Goal: Task Accomplishment & Management: Use online tool/utility

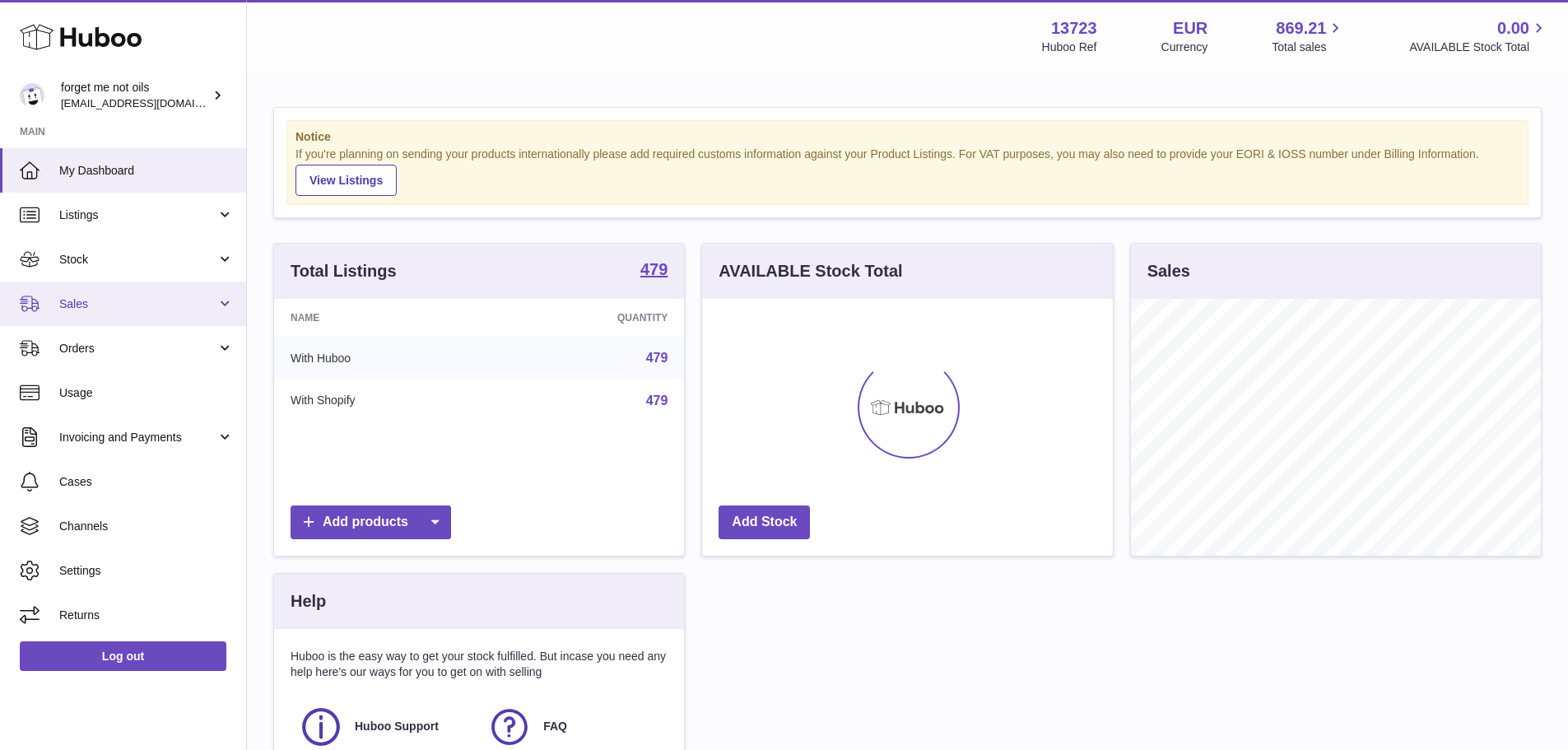
scroll to position [257, 411]
drag, startPoint x: 102, startPoint y: 304, endPoint x: 108, endPoint y: 318, distance: 15.2
click at [102, 304] on span "Sales" at bounding box center [137, 303] width 157 height 15
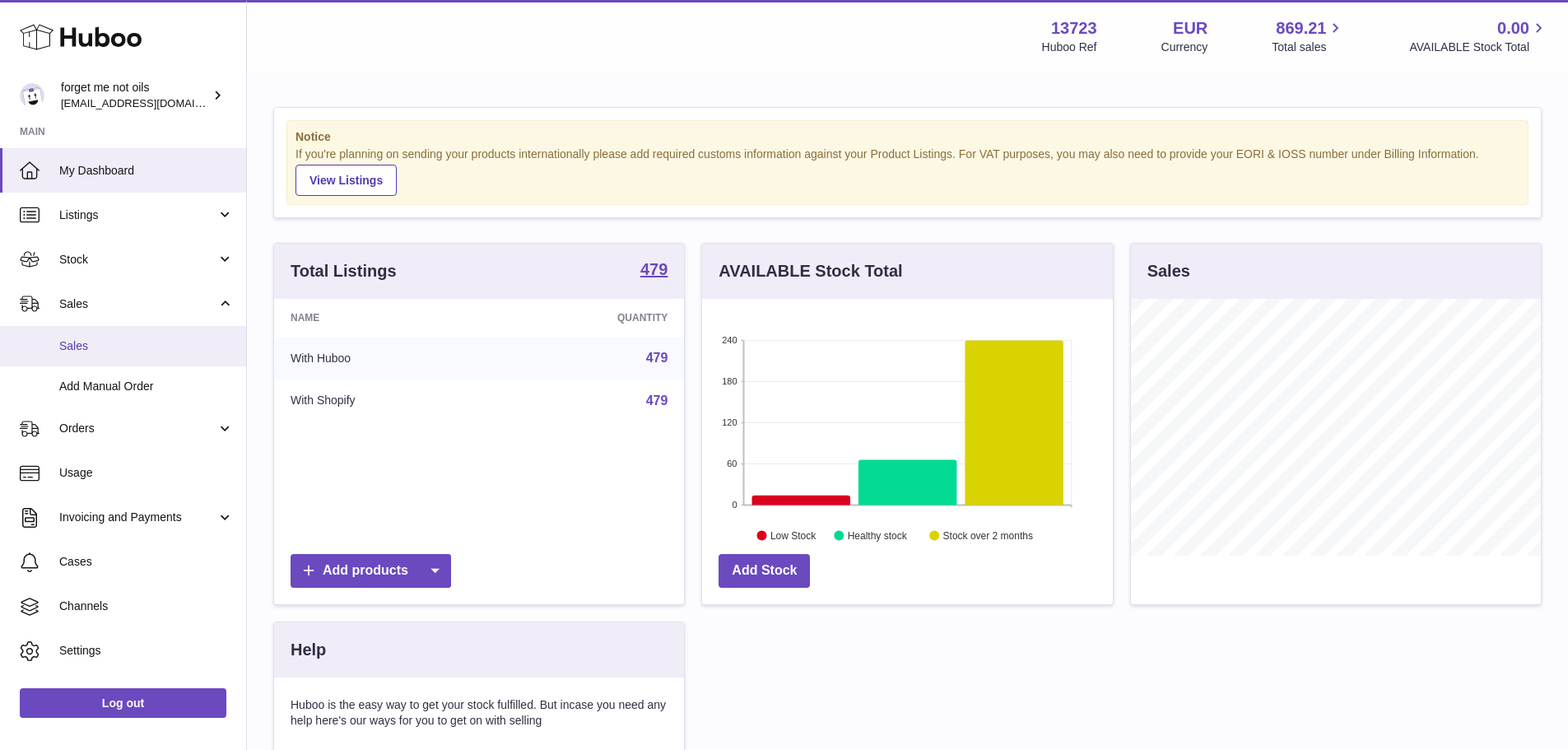
click at [117, 337] on link "Sales" at bounding box center [122, 346] width 246 height 40
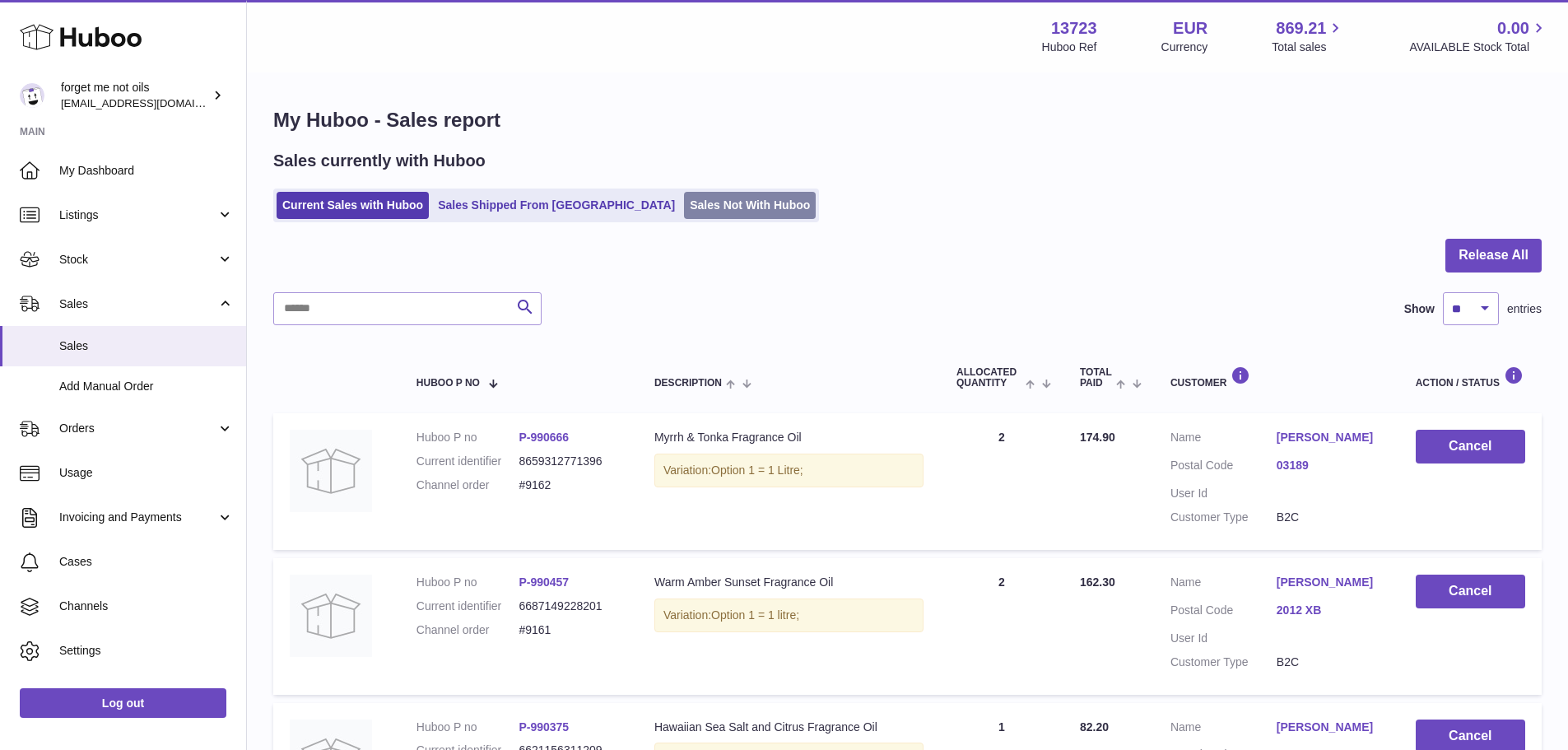
click at [685, 204] on link "Sales Not With Huboo" at bounding box center [750, 205] width 132 height 27
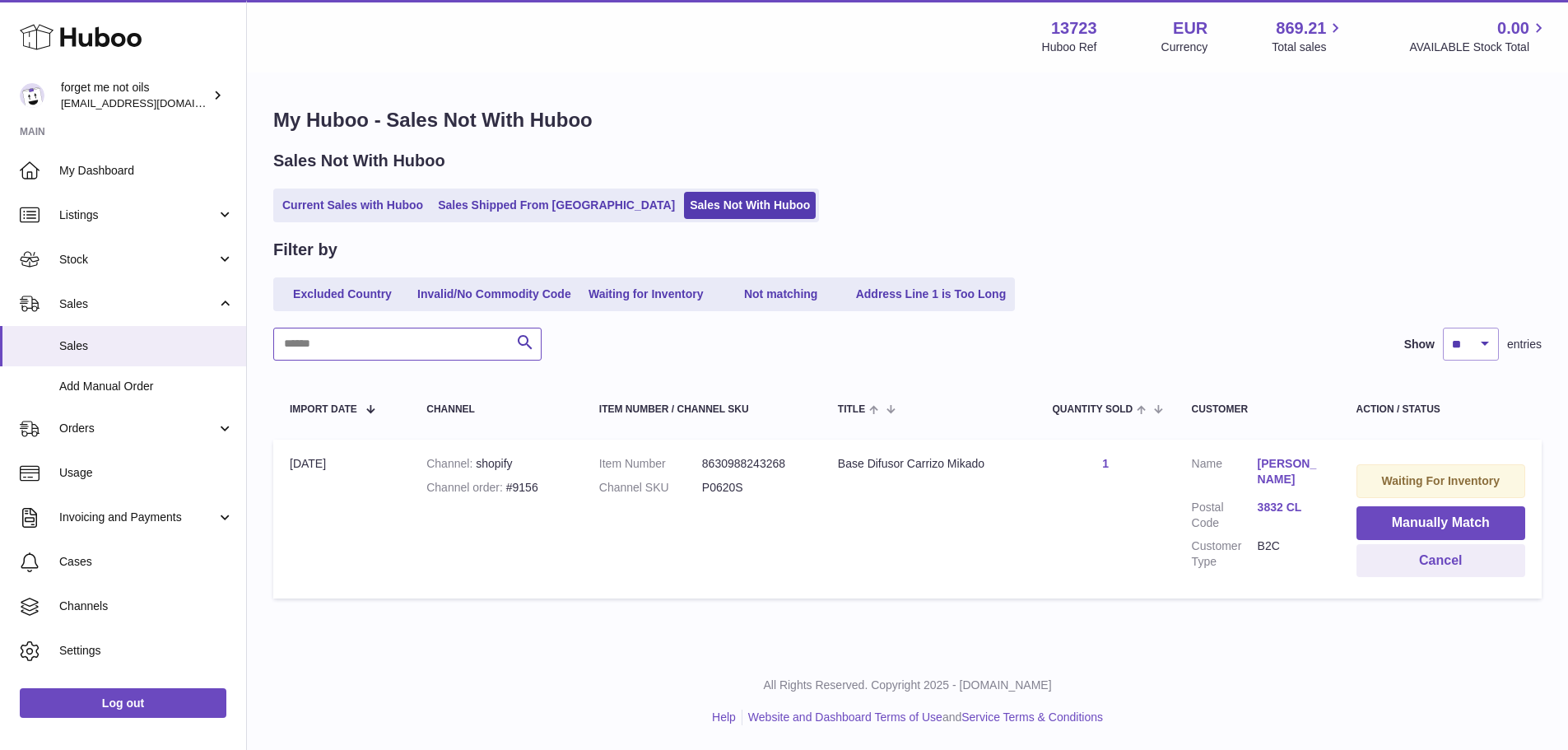
click at [371, 348] on input "text" at bounding box center [407, 344] width 269 height 33
paste input "****"
type input "****"
click at [1103, 463] on link "1" at bounding box center [1104, 463] width 6 height 14
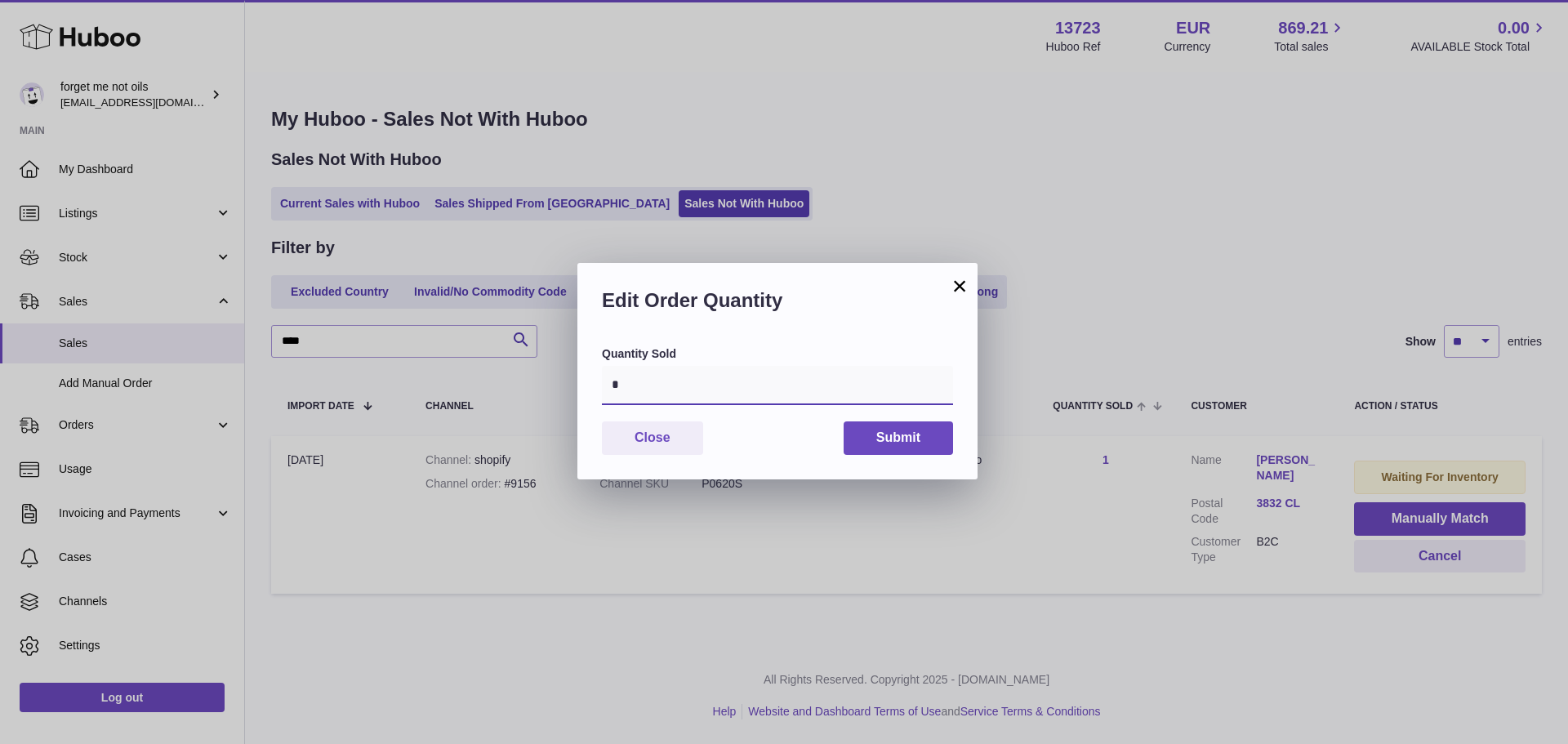
drag, startPoint x: 639, startPoint y: 393, endPoint x: 514, endPoint y: 379, distance: 125.8
click at [514, 379] on div "× Edit Order Quantity Quantity Sold * Close Submit" at bounding box center [784, 372] width 1568 height 744
type input "*"
click at [888, 449] on button "Submit" at bounding box center [899, 438] width 110 height 33
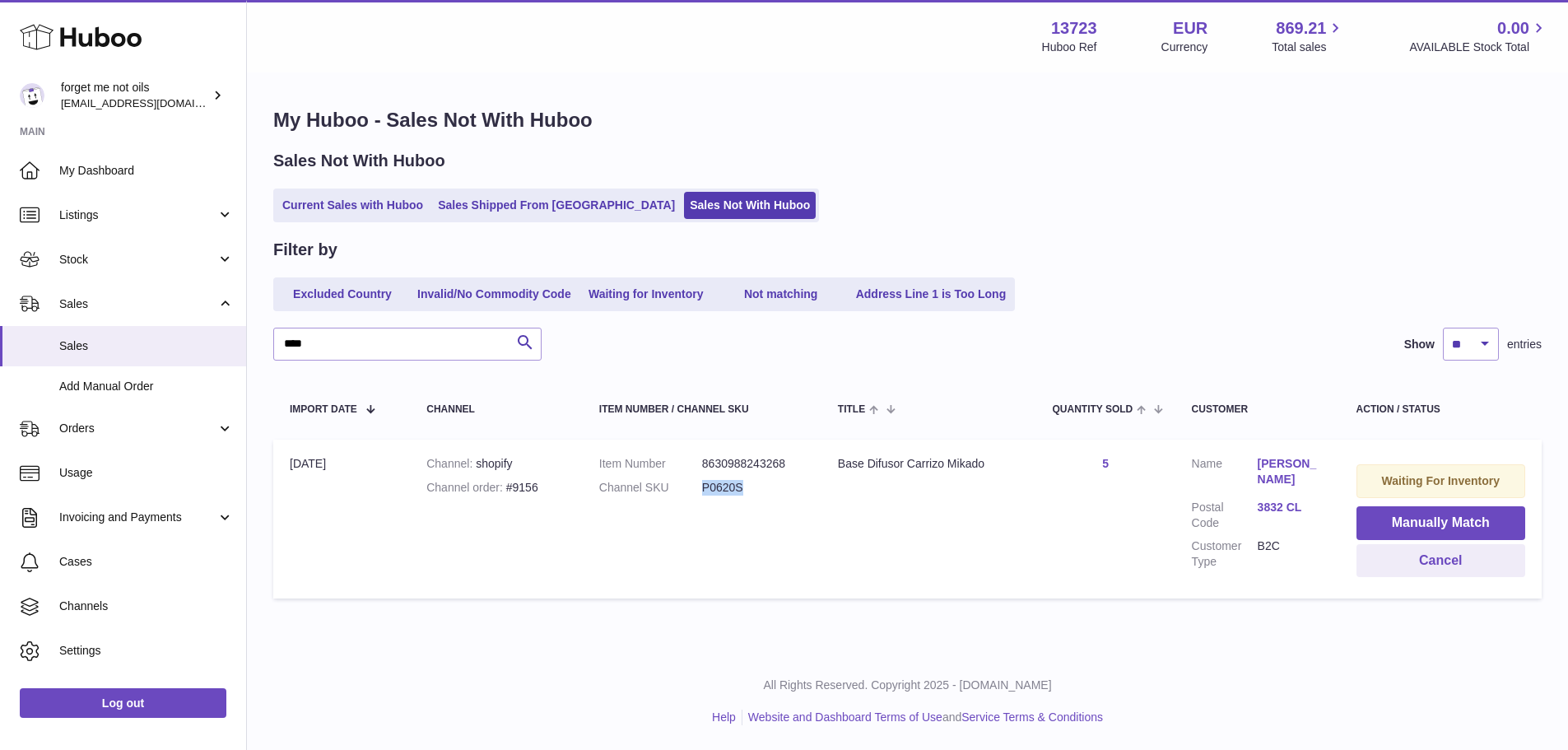
drag, startPoint x: 750, startPoint y: 487, endPoint x: 691, endPoint y: 486, distance: 59.0
click at [691, 486] on dl "Item Number 8630988243268 Channel SKU P0620S" at bounding box center [701, 479] width 206 height 48
drag, startPoint x: 917, startPoint y: 462, endPoint x: 828, endPoint y: 462, distance: 89.0
click at [828, 462] on td "Title Base Difusor Carrizo Mikado" at bounding box center [928, 518] width 215 height 159
copy div "Base Difusor Carrizo Mikado"
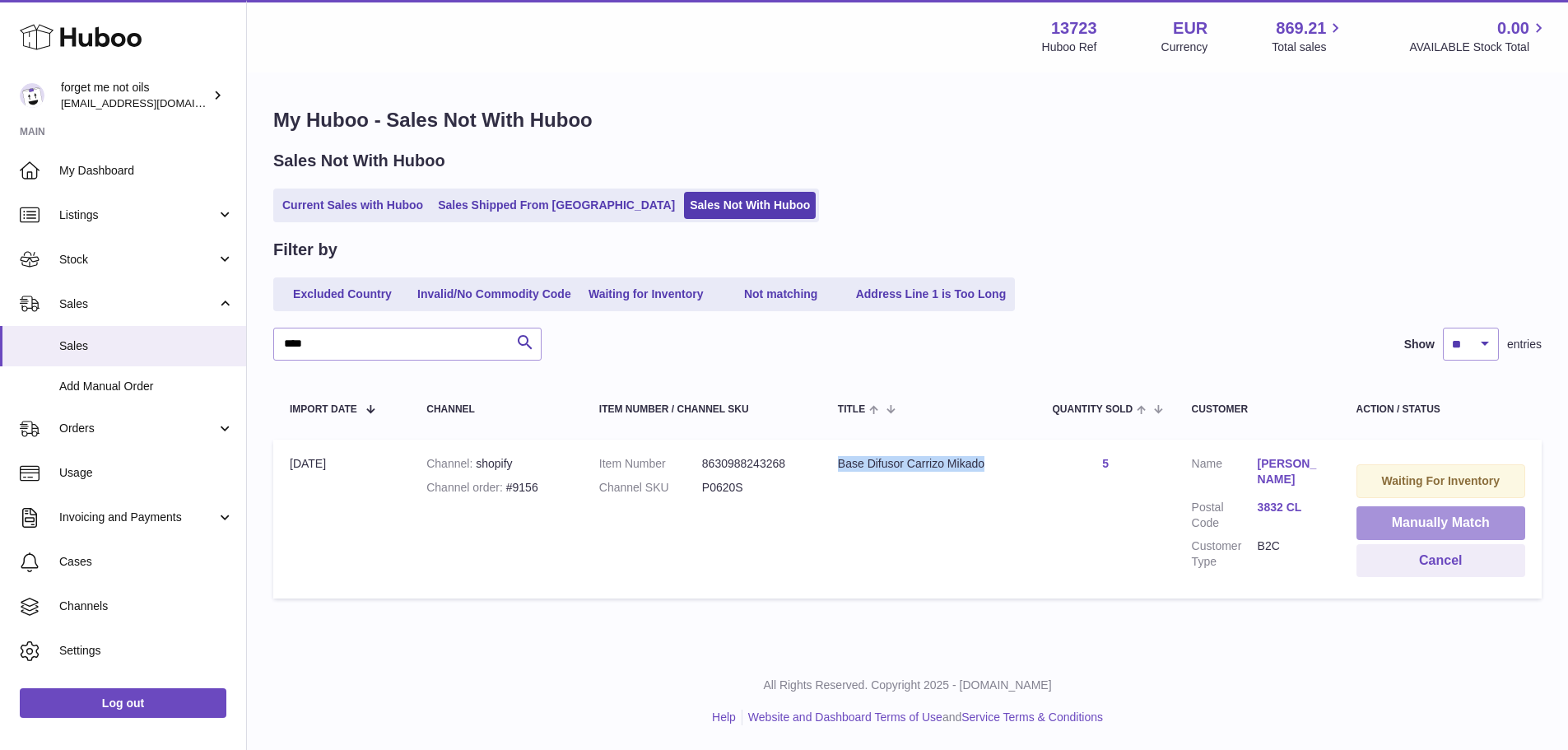
click at [1393, 518] on button "Manually Match" at bounding box center [1441, 523] width 169 height 34
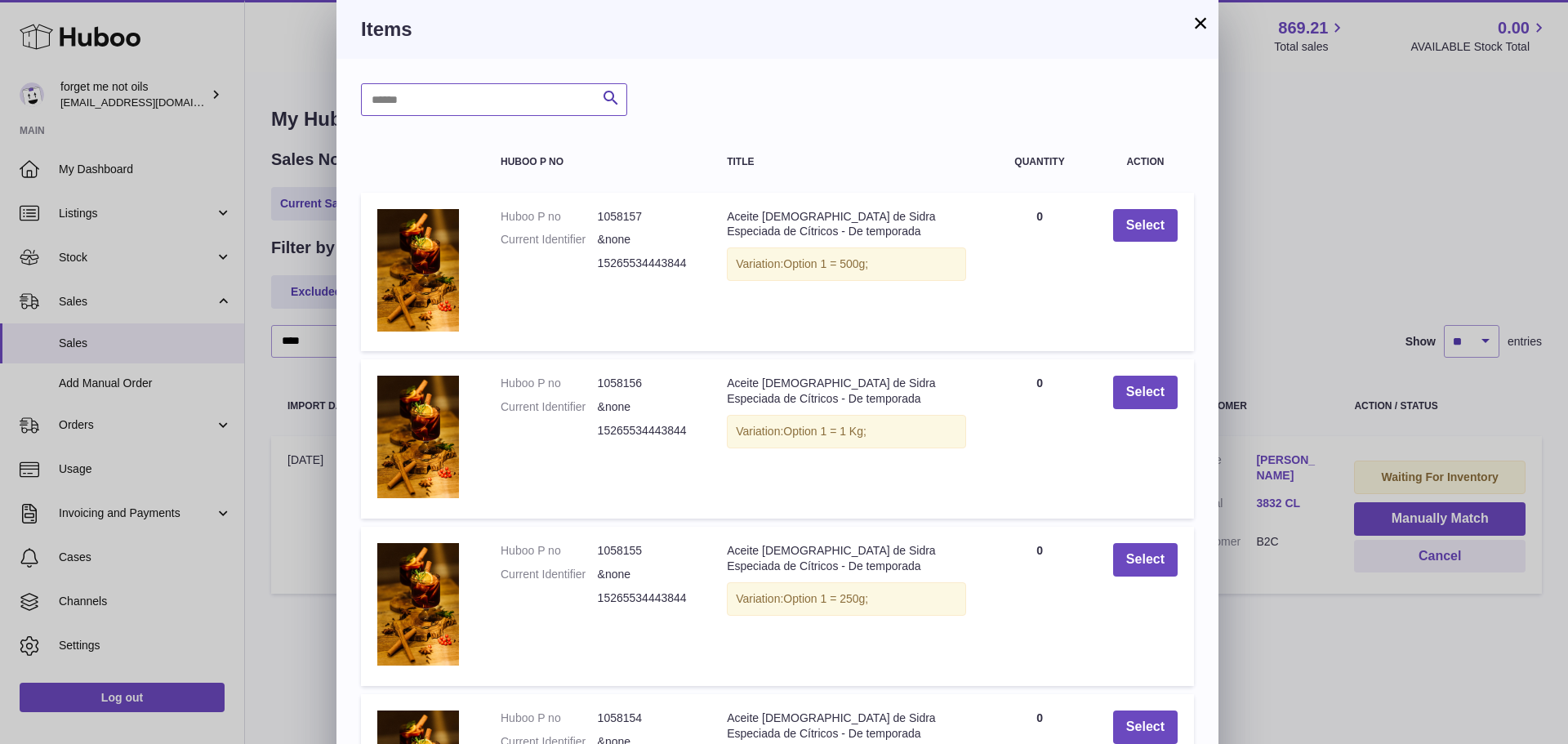
click at [485, 113] on input "text" at bounding box center [494, 100] width 267 height 32
paste input "**********"
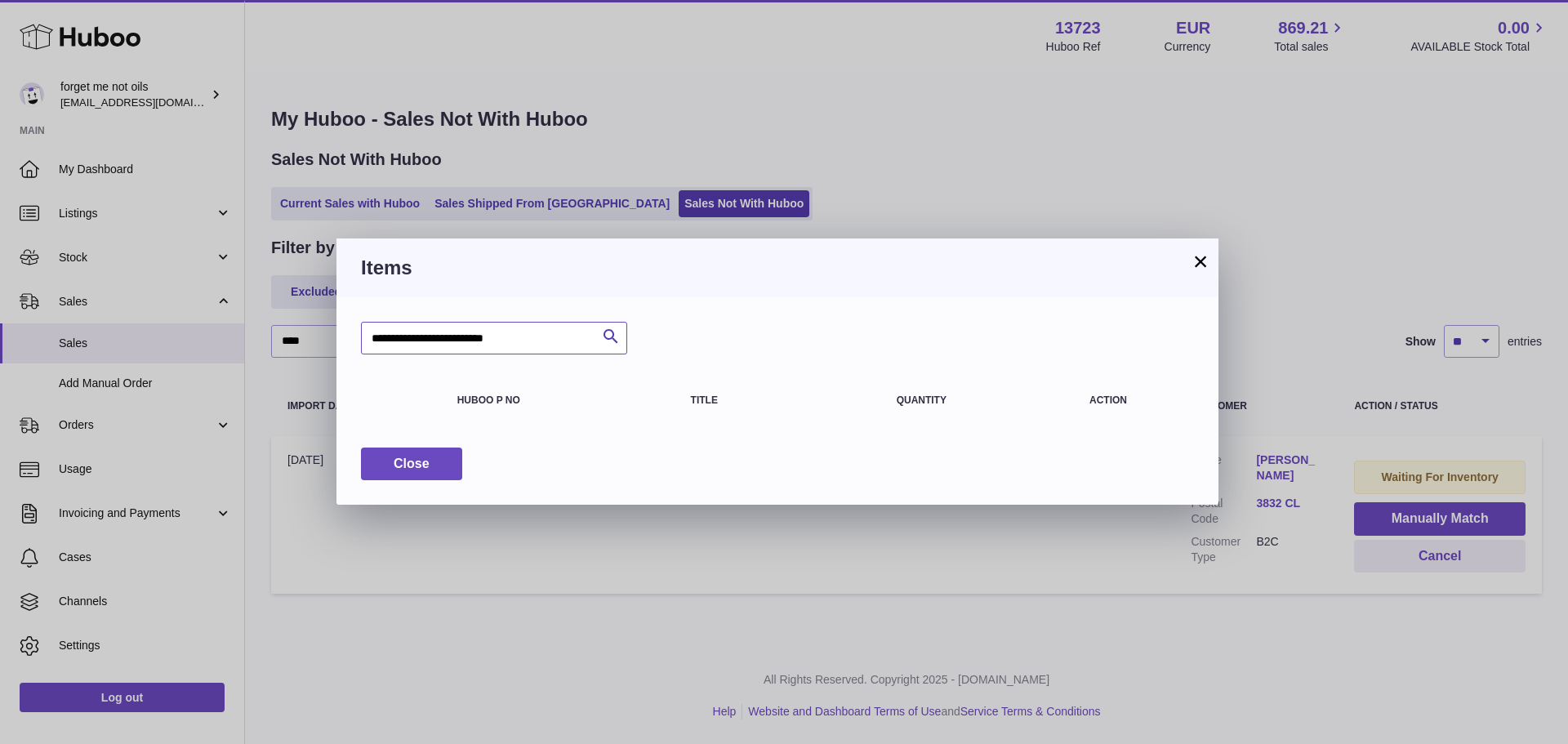
drag, startPoint x: 443, startPoint y: 338, endPoint x: 330, endPoint y: 329, distance: 113.4
click at [331, 329] on div "**********" at bounding box center [784, 372] width 1568 height 744
click at [373, 339] on input "**********" at bounding box center [494, 338] width 267 height 32
drag, startPoint x: 460, startPoint y: 343, endPoint x: 347, endPoint y: 324, distance: 114.6
click at [347, 324] on div "**********" at bounding box center [777, 401] width 882 height 207
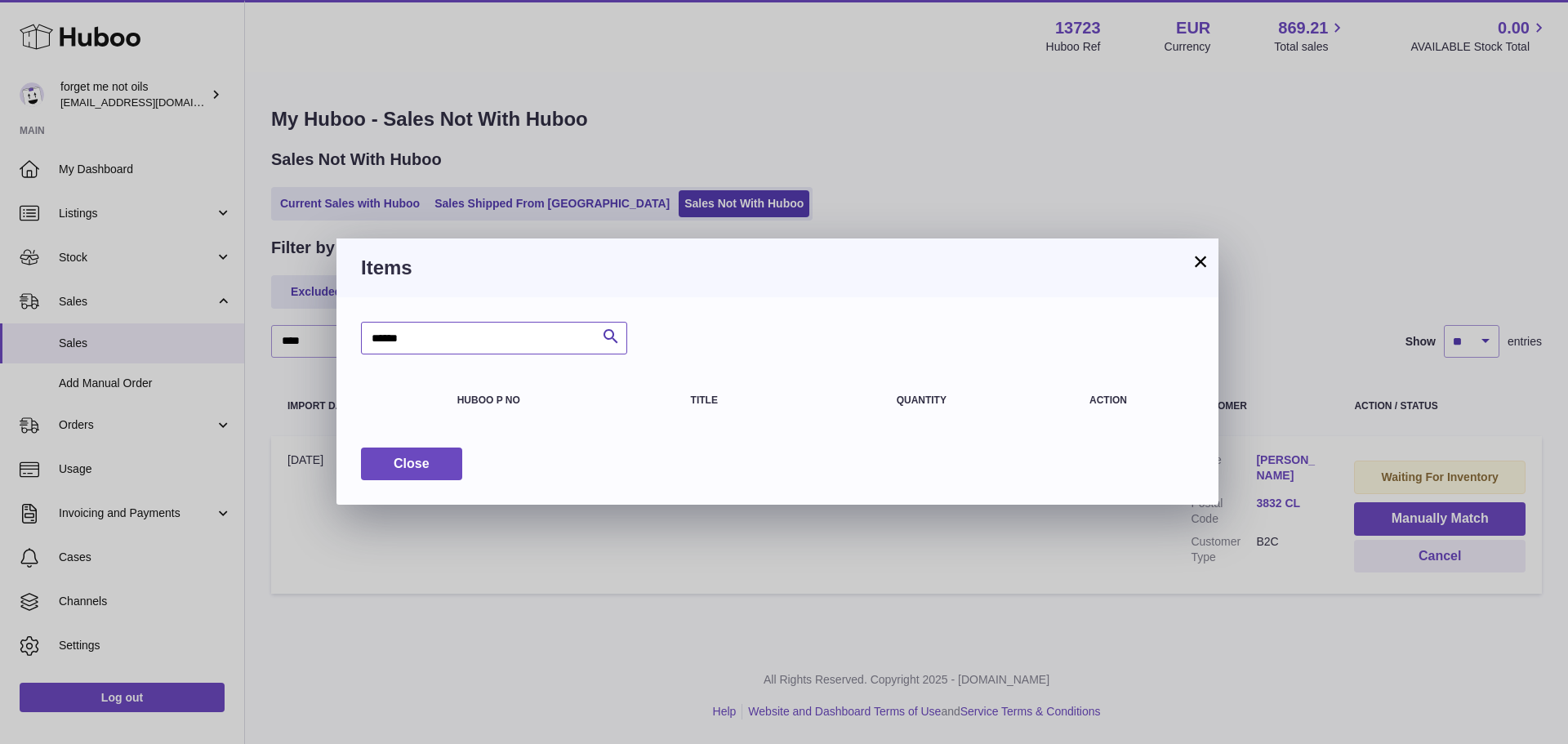
type input "******"
click at [1202, 265] on button "×" at bounding box center [1201, 261] width 20 height 20
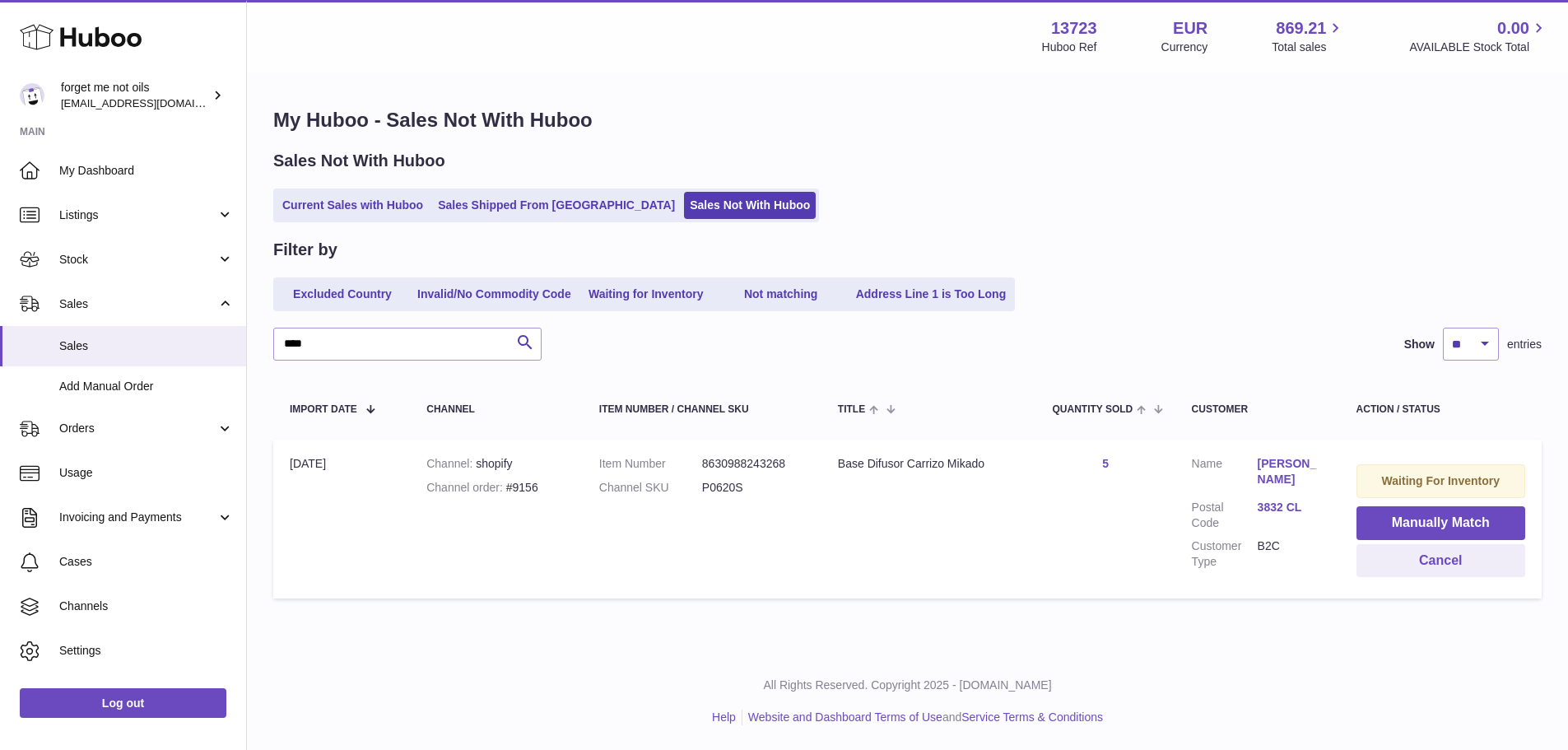
click at [1107, 462] on link "5" at bounding box center [1104, 463] width 6 height 14
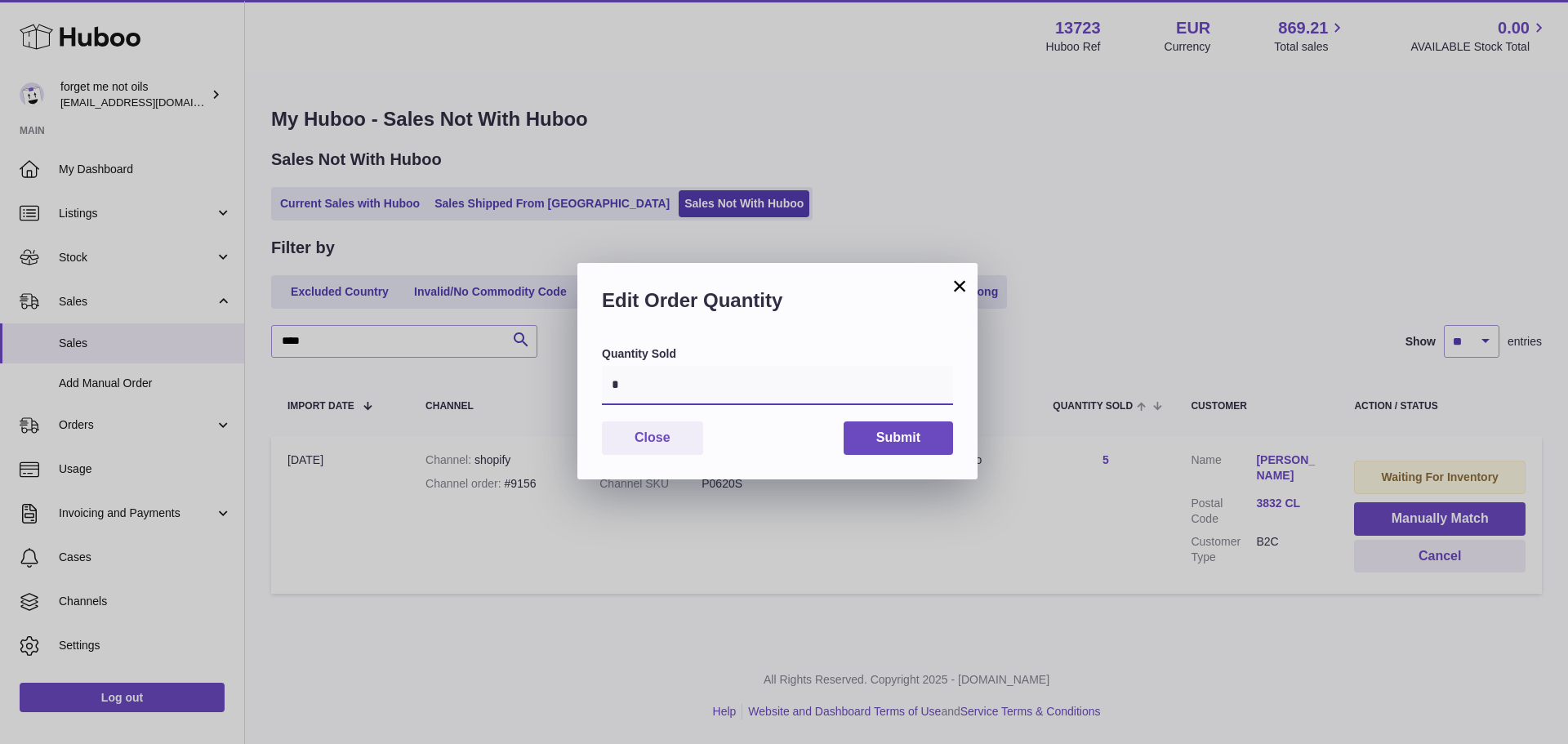
drag, startPoint x: 637, startPoint y: 377, endPoint x: 485, endPoint y: 392, distance: 152.7
click at [490, 391] on div "× Edit Order Quantity Quantity Sold * Close Submit" at bounding box center [784, 372] width 1568 height 744
type input "*"
click at [884, 439] on button "Submit" at bounding box center [899, 438] width 110 height 33
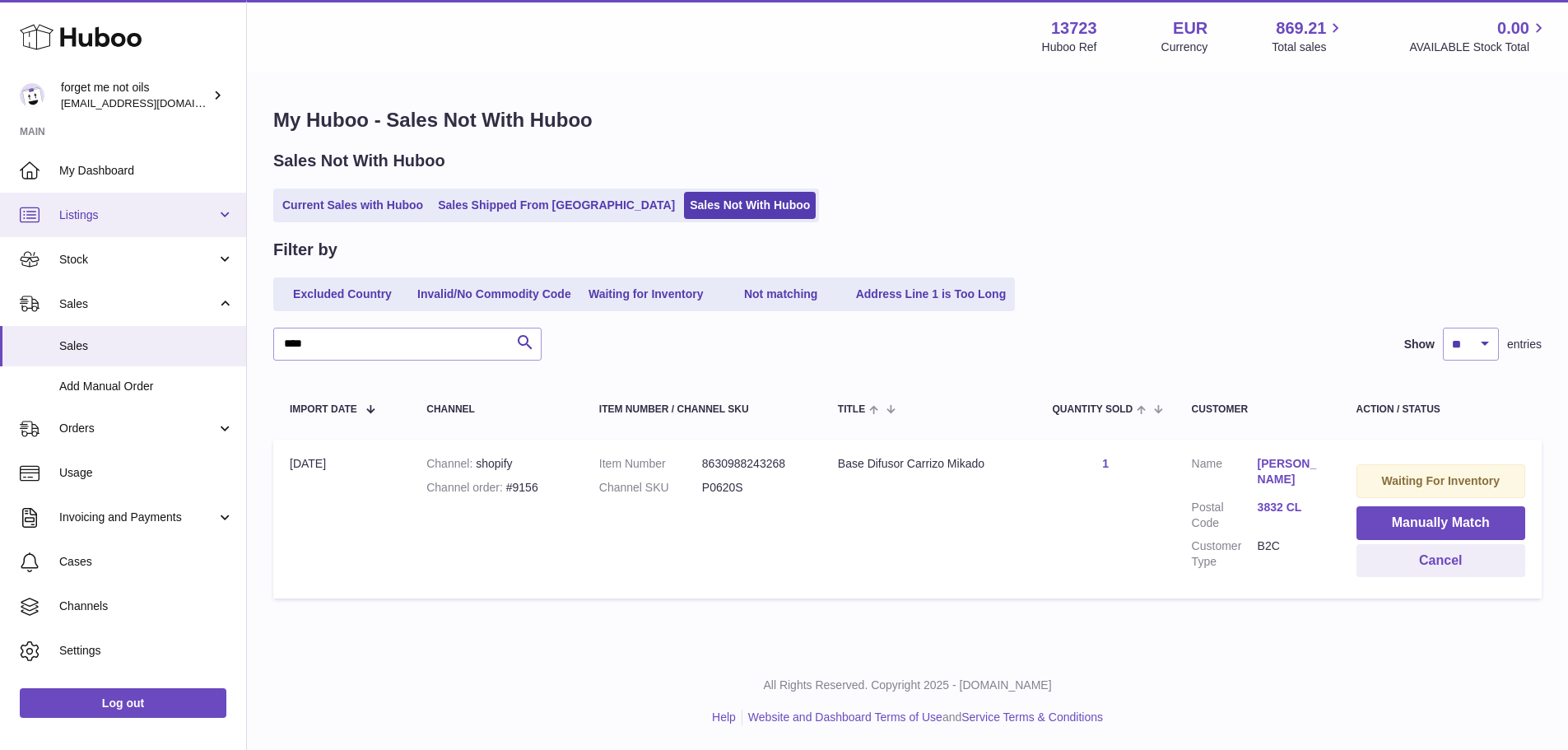
click at [149, 219] on span "Listings" at bounding box center [137, 215] width 157 height 15
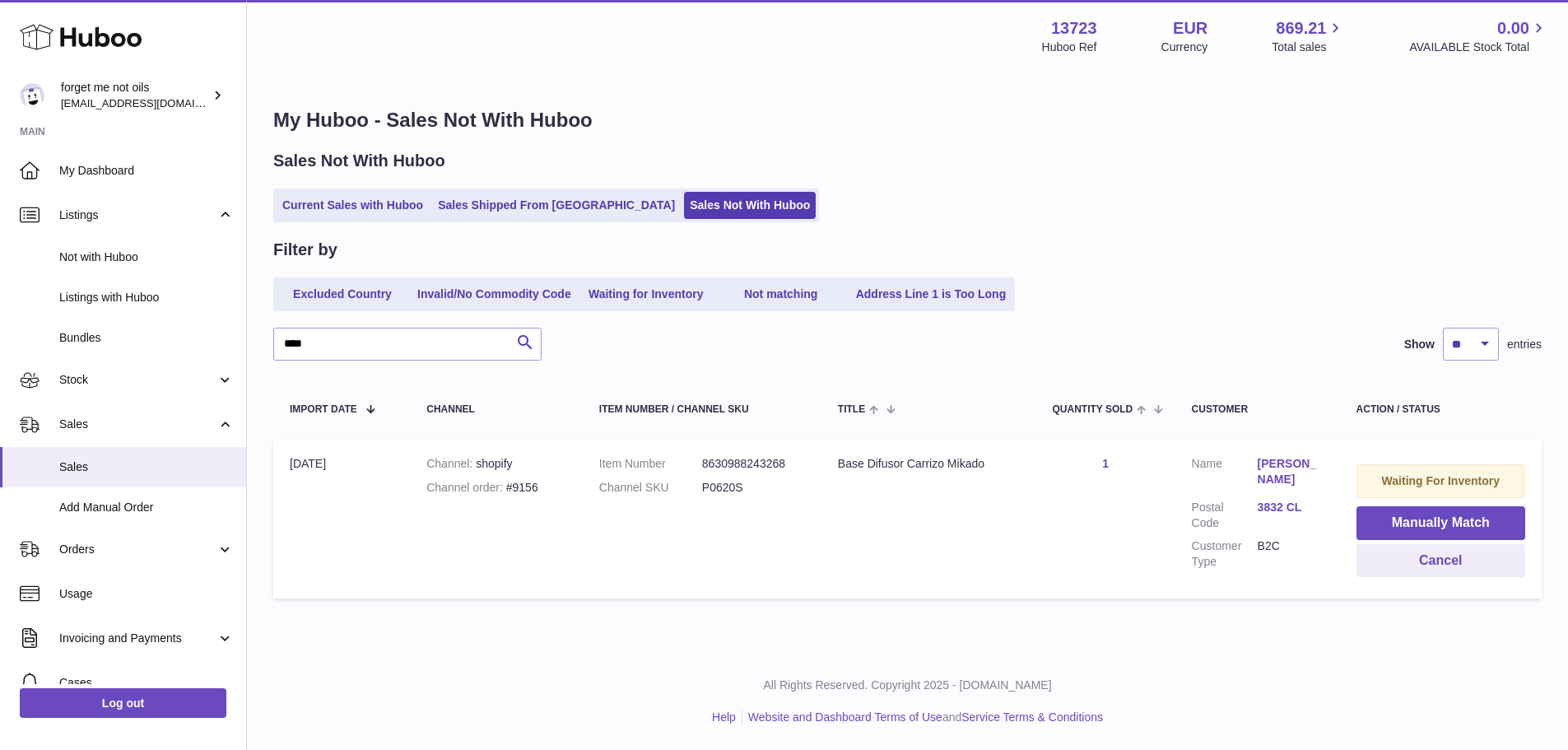
click at [1105, 465] on link "1" at bounding box center [1104, 463] width 6 height 14
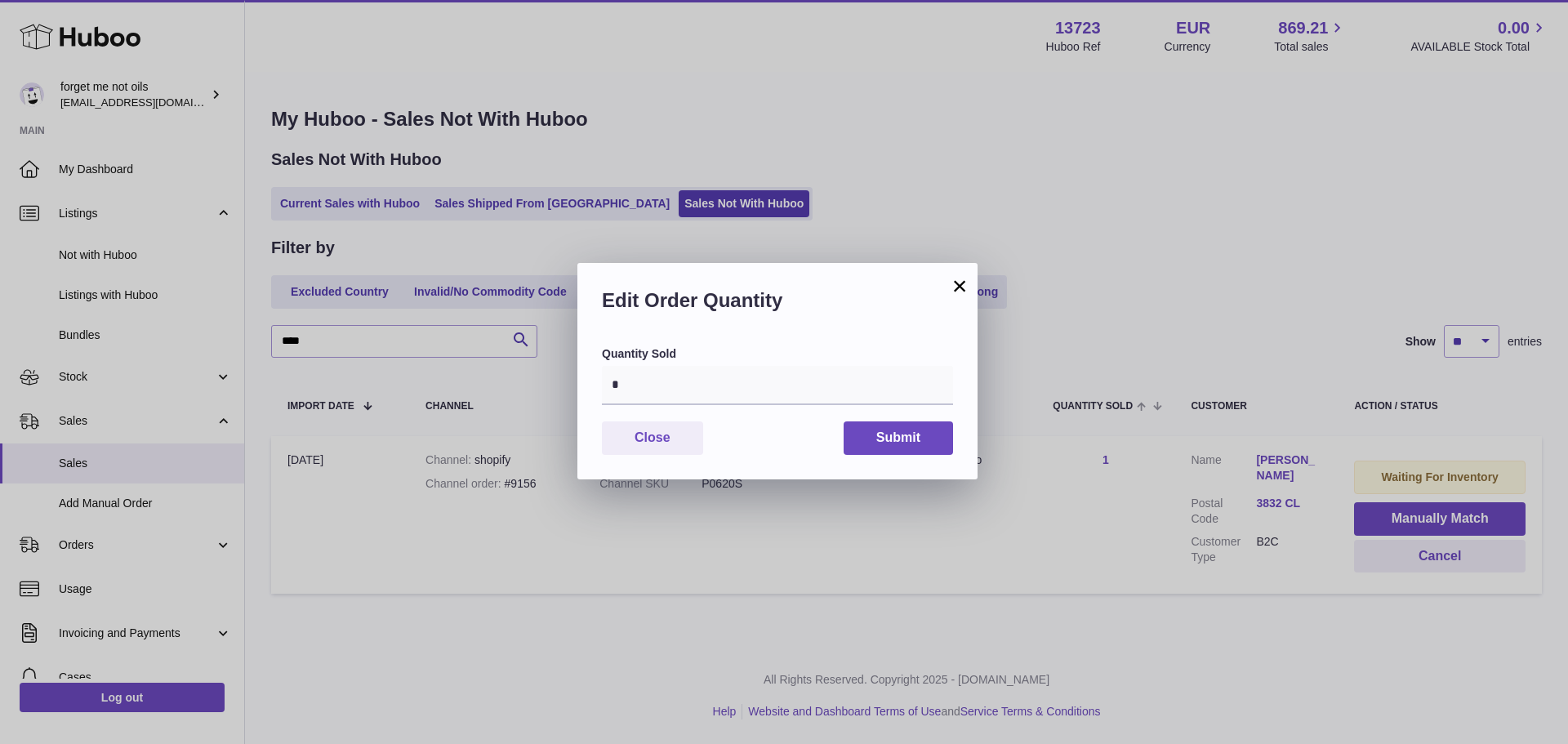
drag, startPoint x: 961, startPoint y: 289, endPoint x: 601, endPoint y: 325, distance: 361.8
click at [960, 289] on button "×" at bounding box center [960, 286] width 20 height 20
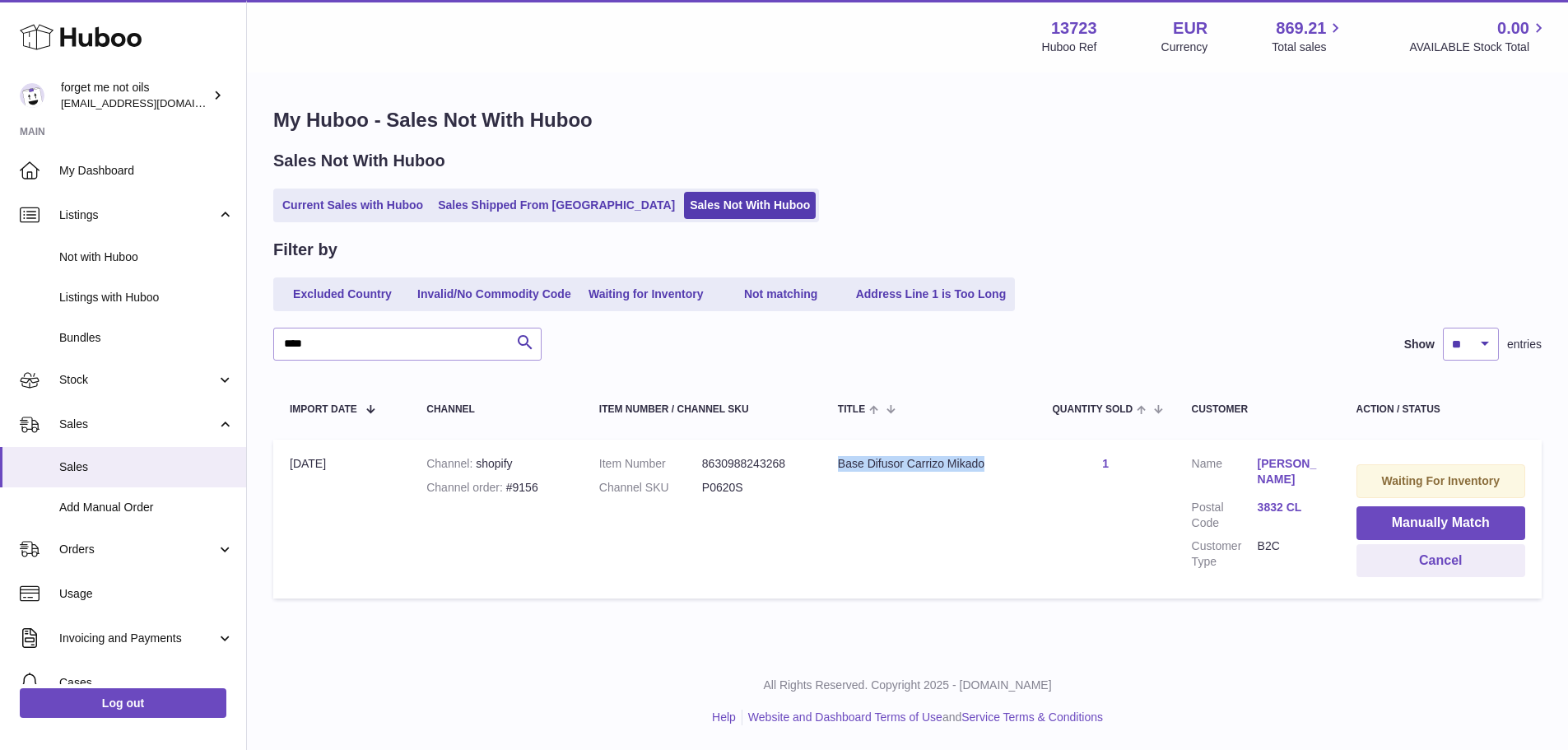
drag, startPoint x: 1008, startPoint y: 464, endPoint x: 833, endPoint y: 463, distance: 175.0
click at [833, 463] on td "Title Base Difusor Carrizo Mikado" at bounding box center [928, 518] width 215 height 159
copy div "Base Difusor Carrizo Mikado"
click at [127, 294] on span "Listings with Huboo" at bounding box center [146, 297] width 174 height 15
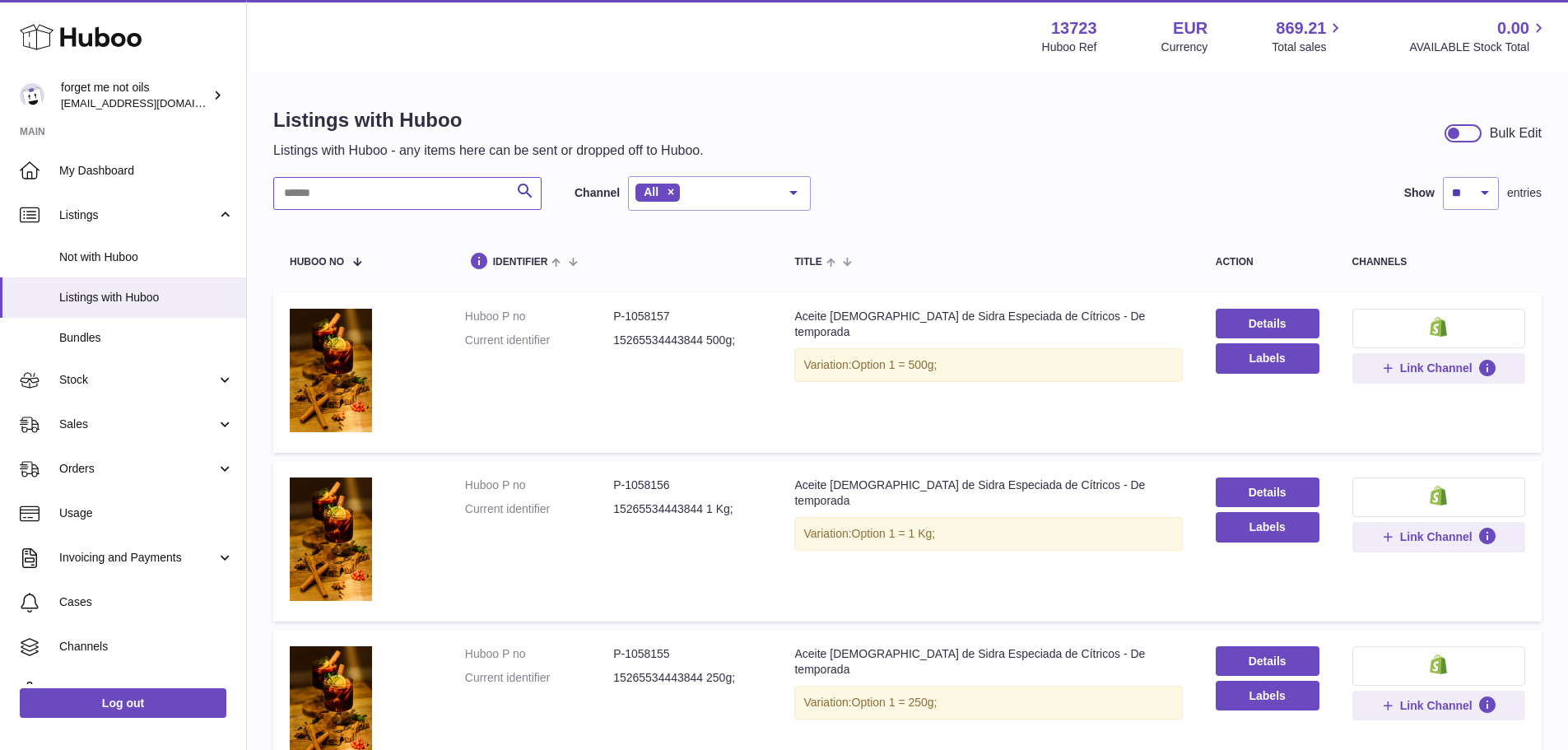
click at [357, 184] on input "text" at bounding box center [407, 193] width 269 height 33
paste input "**********"
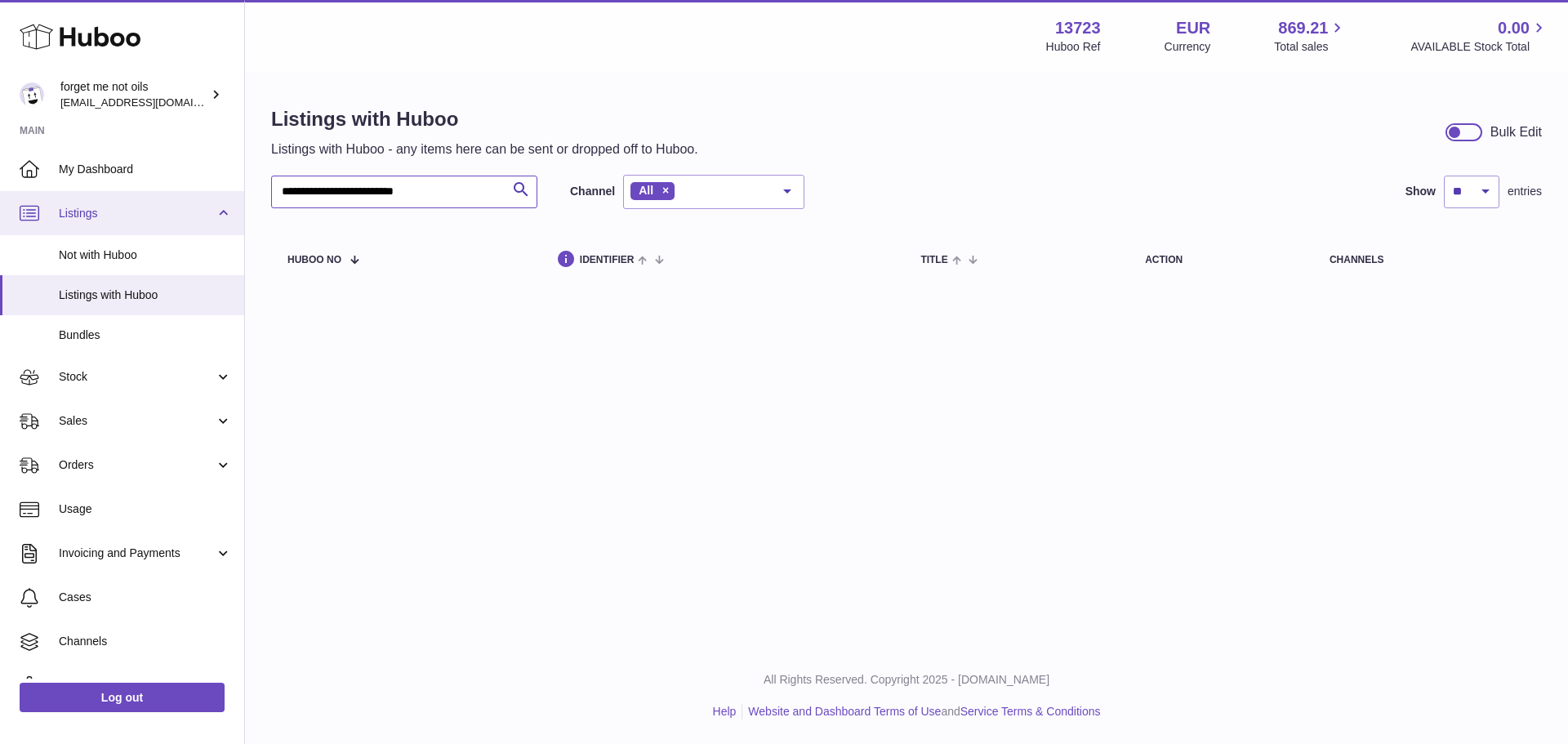
drag, startPoint x: 358, startPoint y: 194, endPoint x: 171, endPoint y: 204, distance: 187.3
click at [193, 204] on div "**********" at bounding box center [784, 372] width 1568 height 744
type input "**********"
drag, startPoint x: 396, startPoint y: 196, endPoint x: 153, endPoint y: 194, distance: 243.0
click at [153, 194] on div "**********" at bounding box center [784, 372] width 1568 height 744
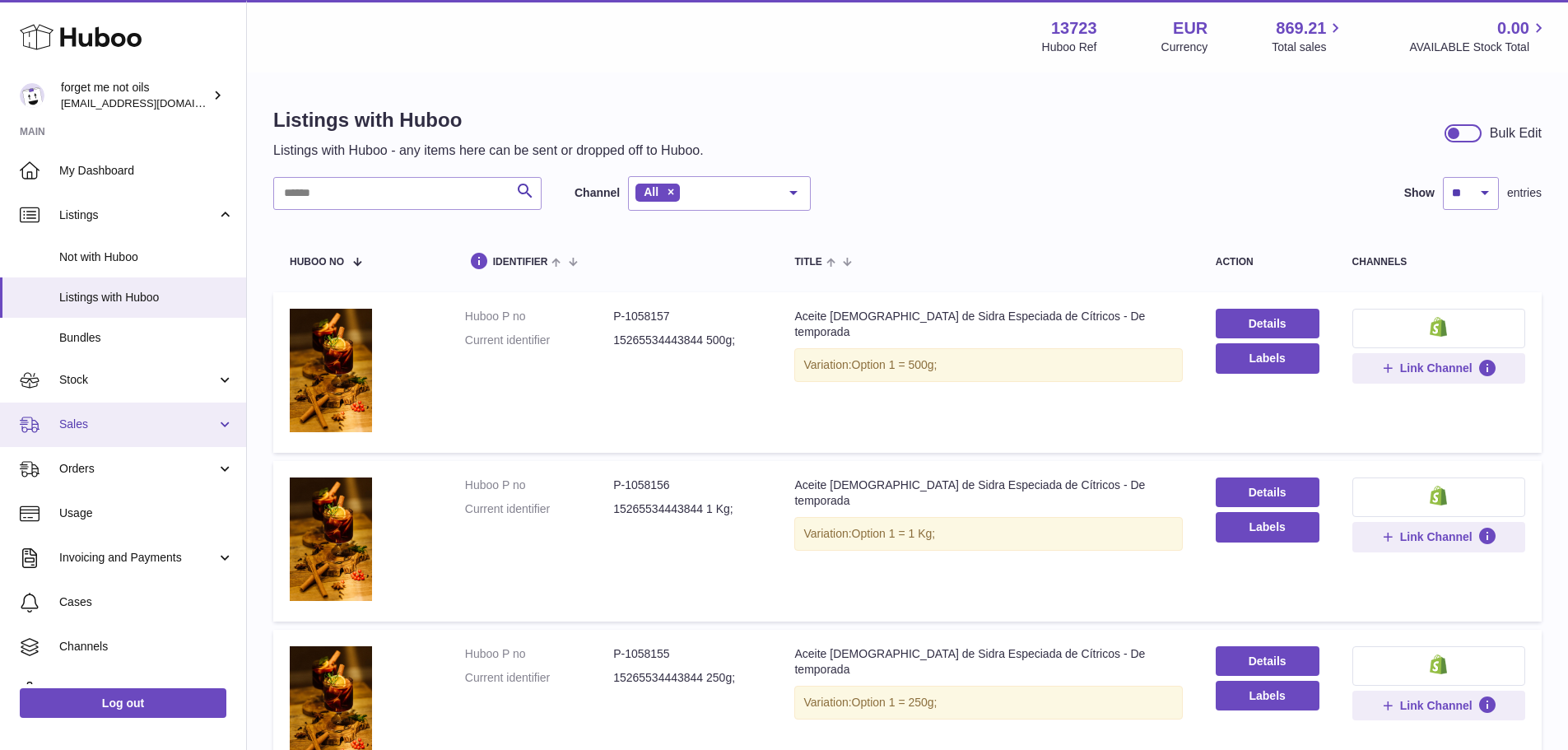
click at [115, 429] on span "Sales" at bounding box center [137, 424] width 157 height 15
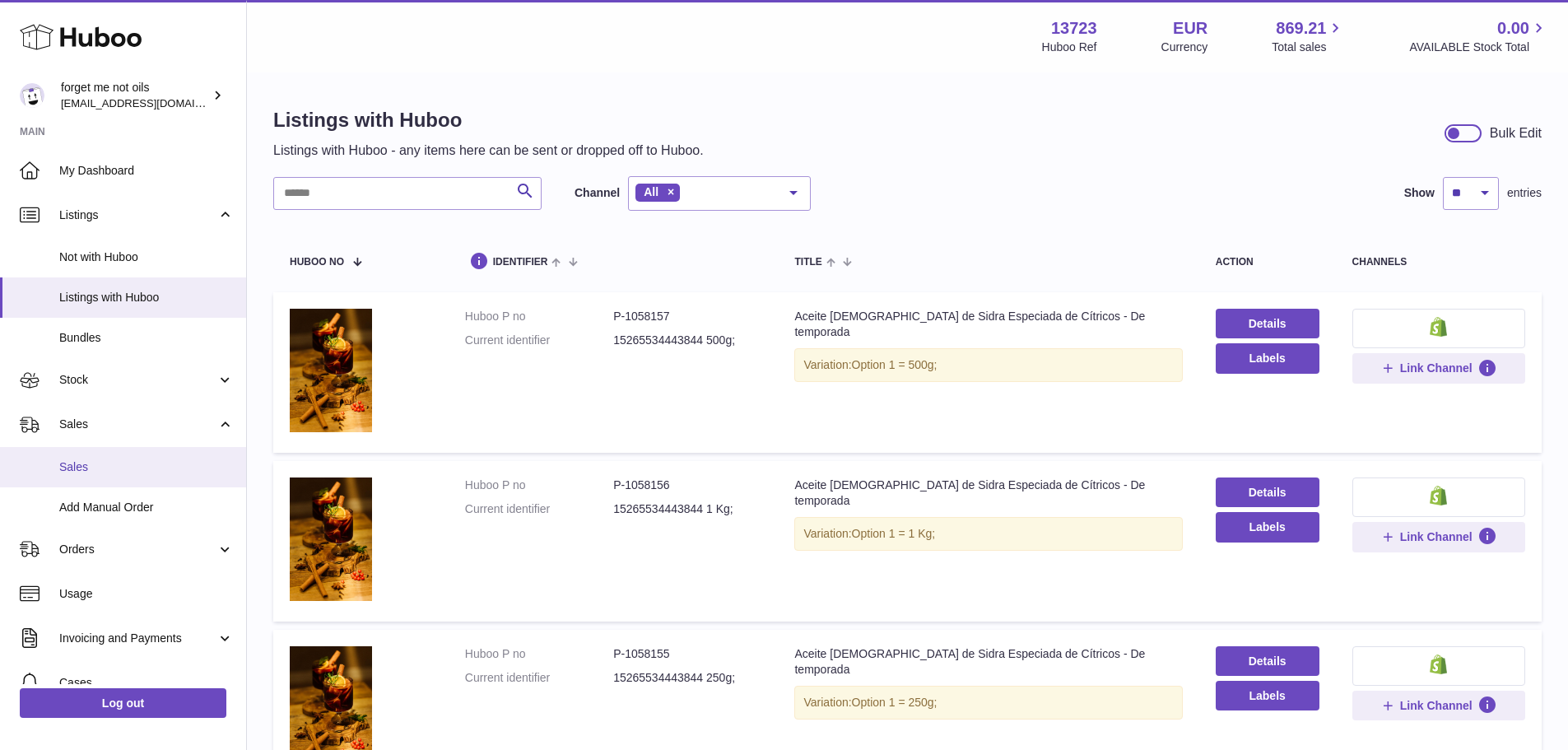
click at [114, 468] on span "Sales" at bounding box center [146, 467] width 174 height 15
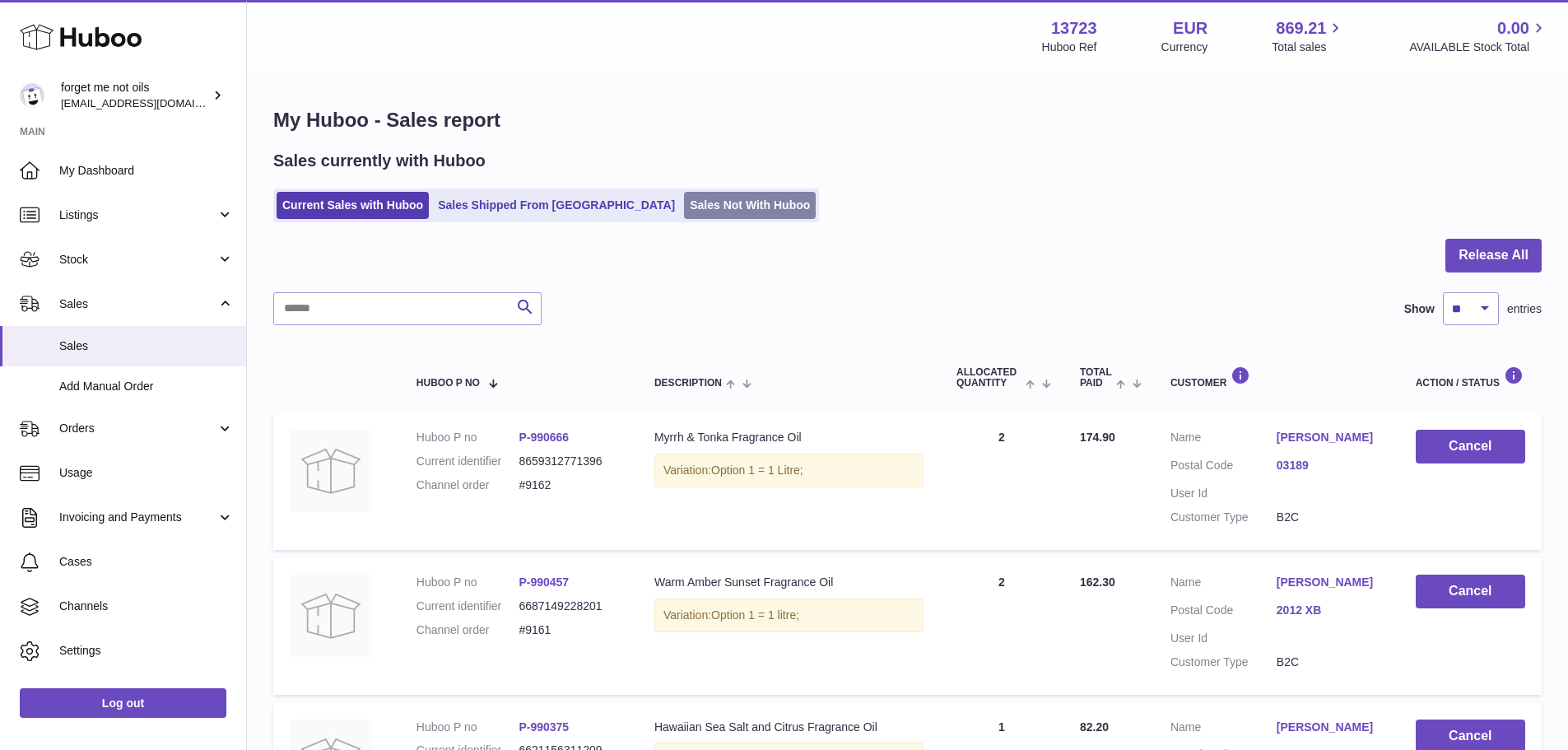
click at [684, 205] on link "Sales Not With Huboo" at bounding box center [750, 205] width 132 height 27
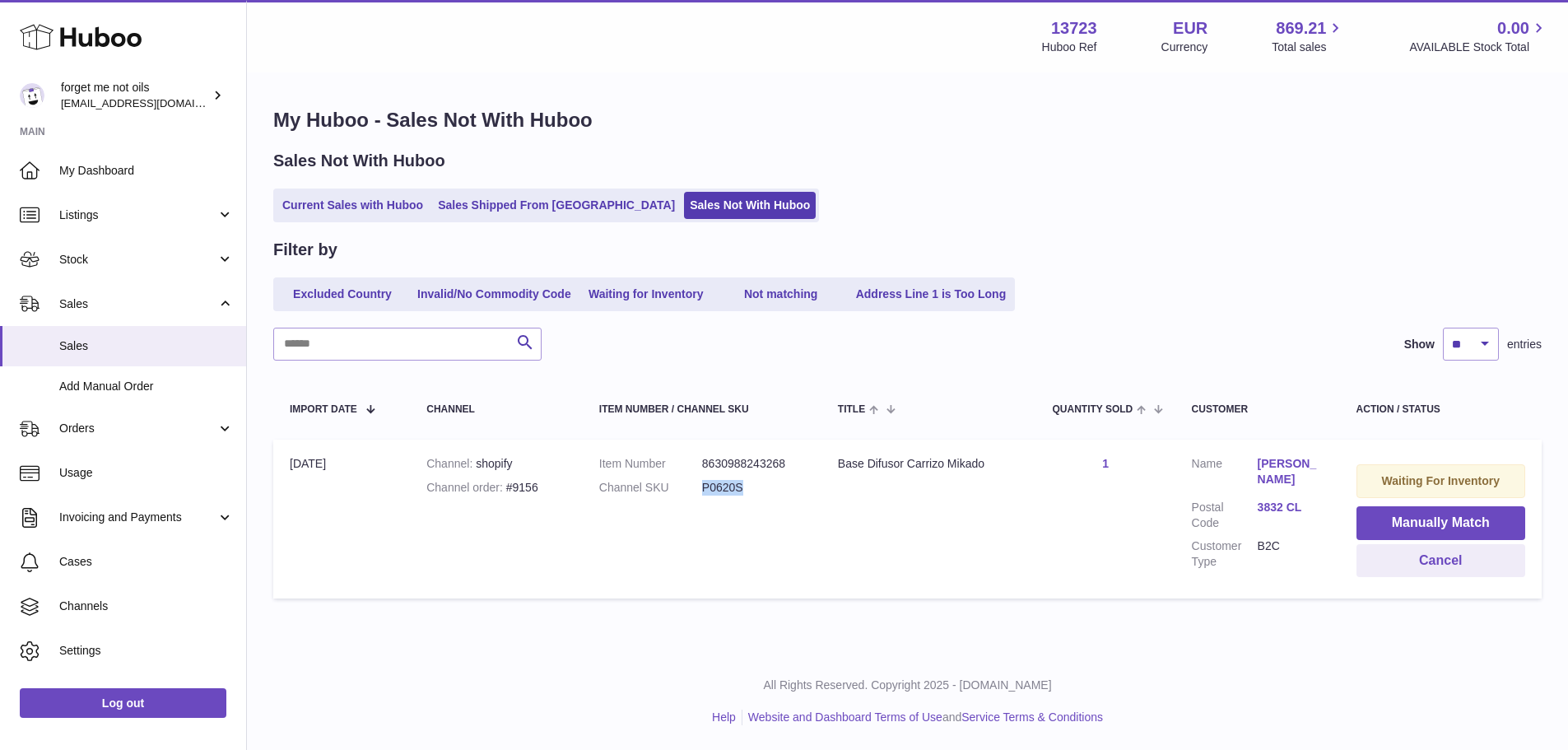
drag, startPoint x: 742, startPoint y: 485, endPoint x: 694, endPoint y: 483, distance: 48.0
click at [694, 483] on dl "Item Number 8630988243268 Channel SKU P0620S" at bounding box center [701, 479] width 206 height 48
copy dl "P0620S"
click at [1445, 537] on button "Manually Match" at bounding box center [1441, 523] width 169 height 34
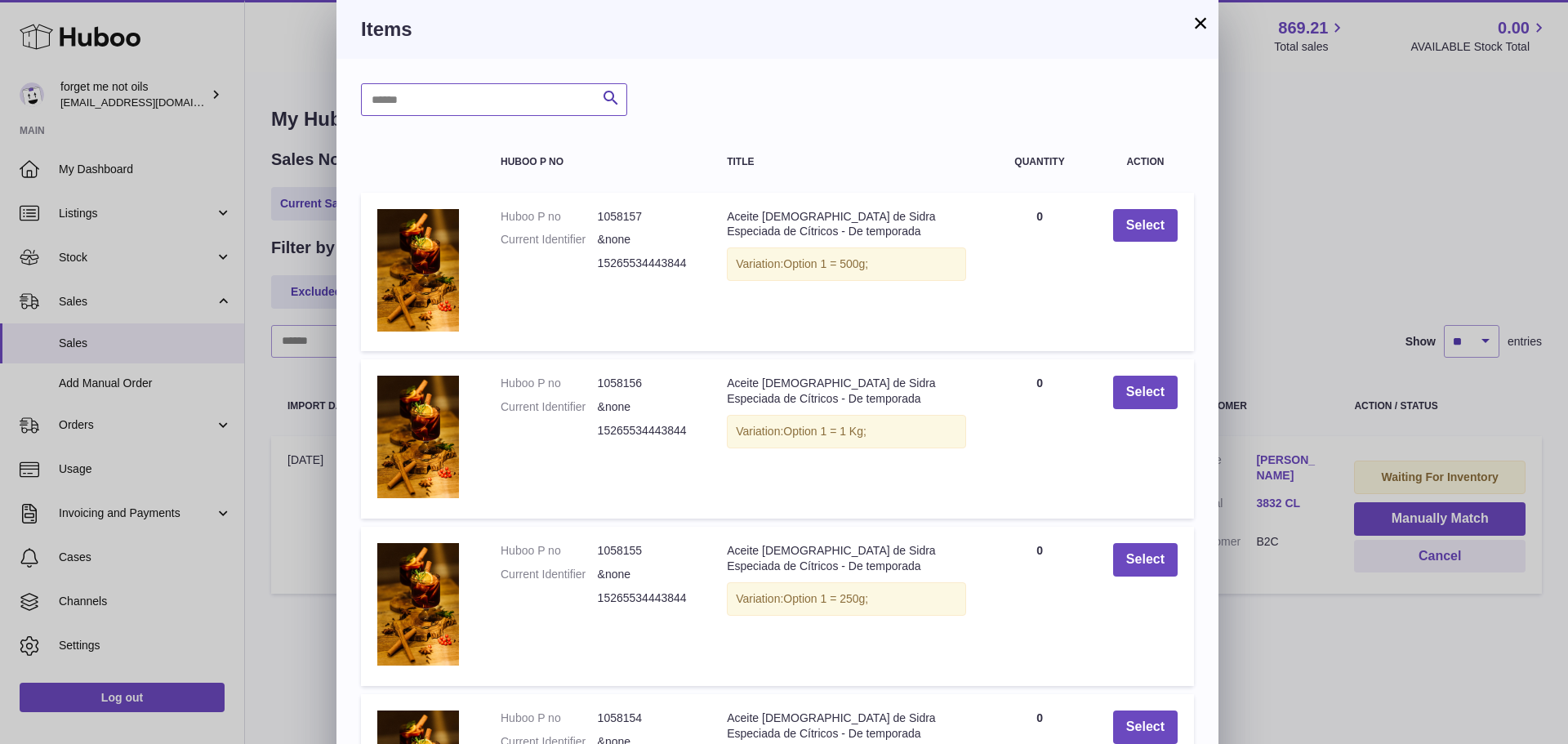
click at [478, 105] on input "text" at bounding box center [494, 100] width 267 height 32
paste input "******"
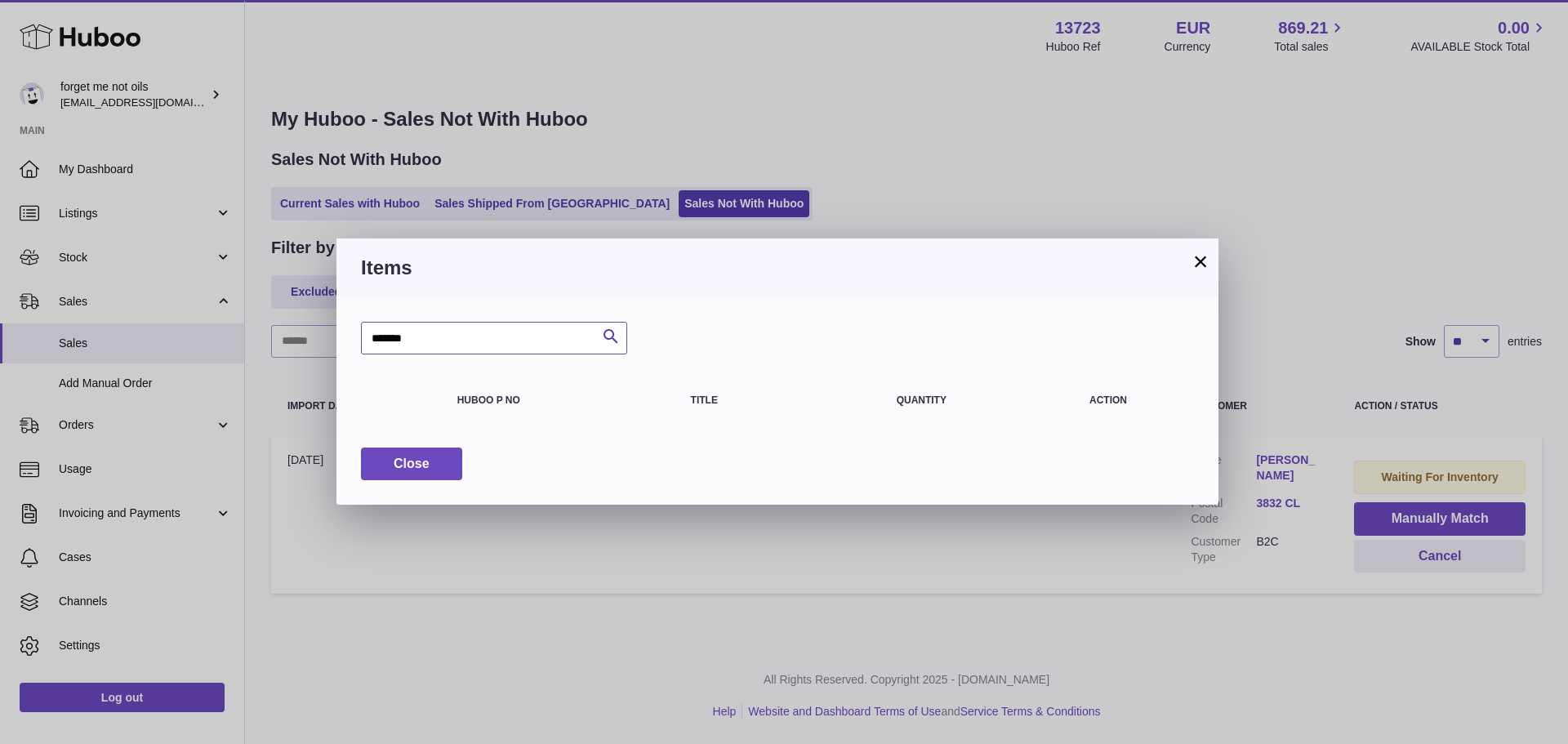
click at [374, 341] on input "******" at bounding box center [494, 338] width 267 height 32
type input "******"
click at [1200, 259] on button "×" at bounding box center [1201, 261] width 20 height 20
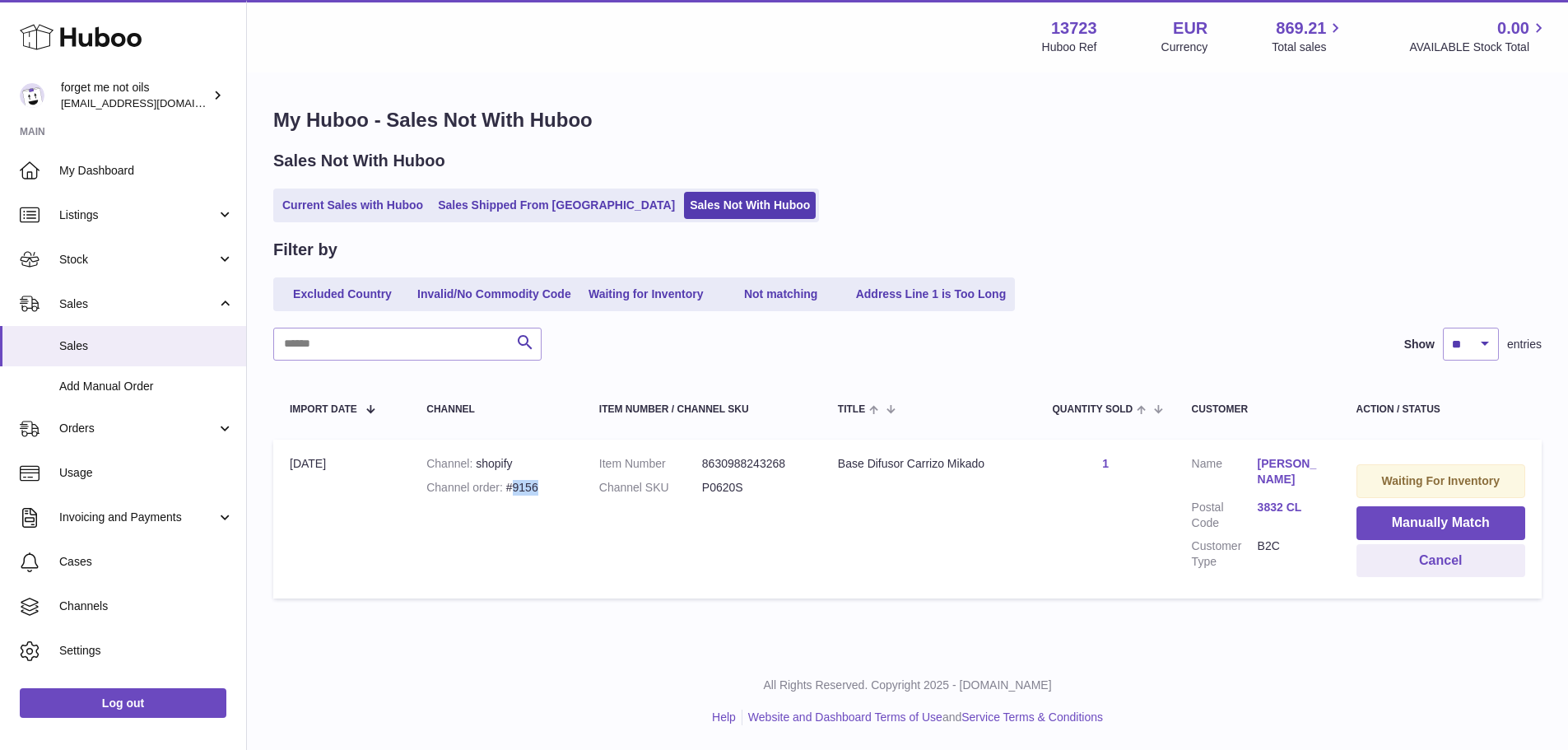
drag, startPoint x: 550, startPoint y: 490, endPoint x: 512, endPoint y: 486, distance: 38.2
click at [512, 486] on div "Channel order #9156" at bounding box center [496, 488] width 140 height 15
copy div "9156"
click at [158, 212] on span "Listings" at bounding box center [137, 215] width 157 height 15
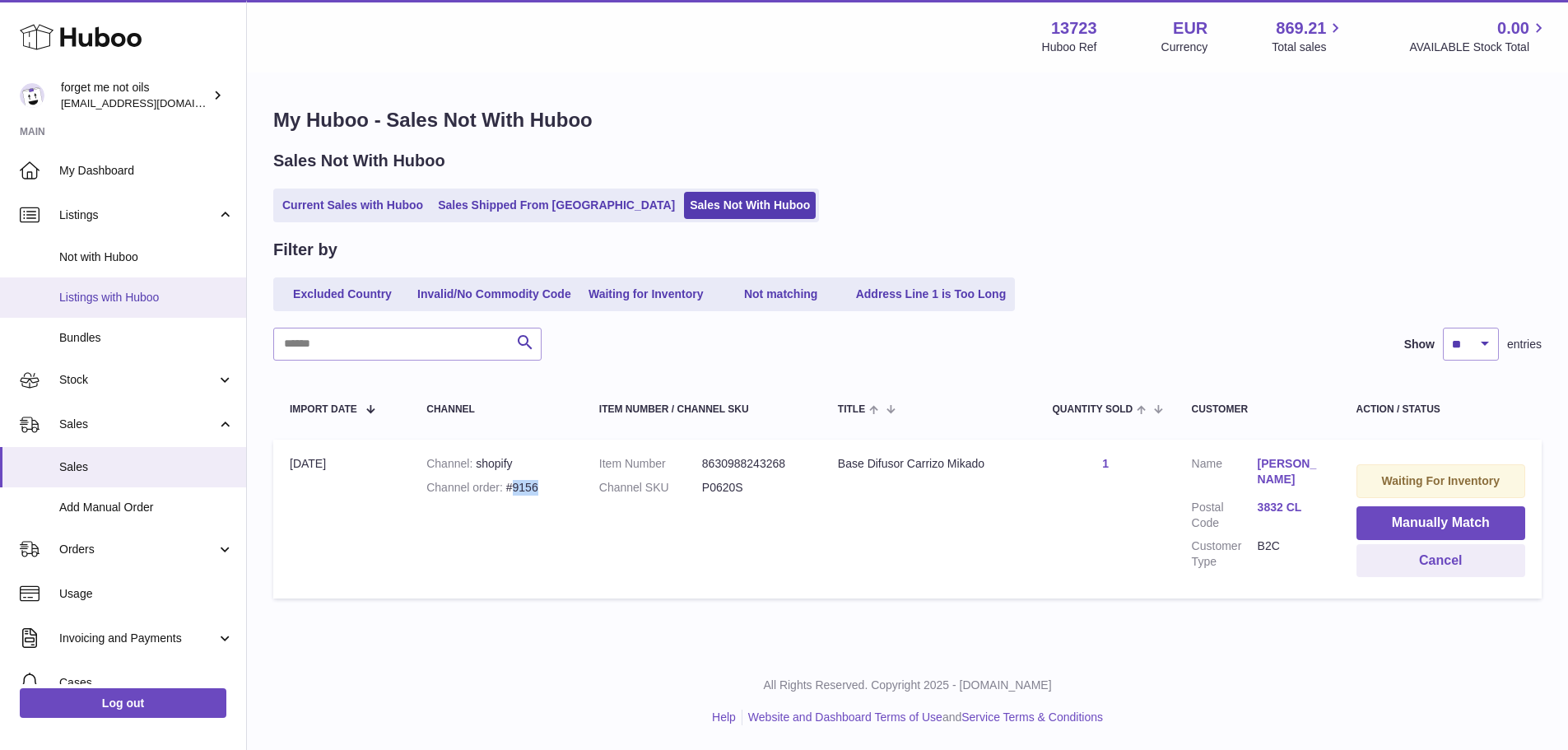
click at [140, 285] on link "Listings with Huboo" at bounding box center [122, 298] width 246 height 40
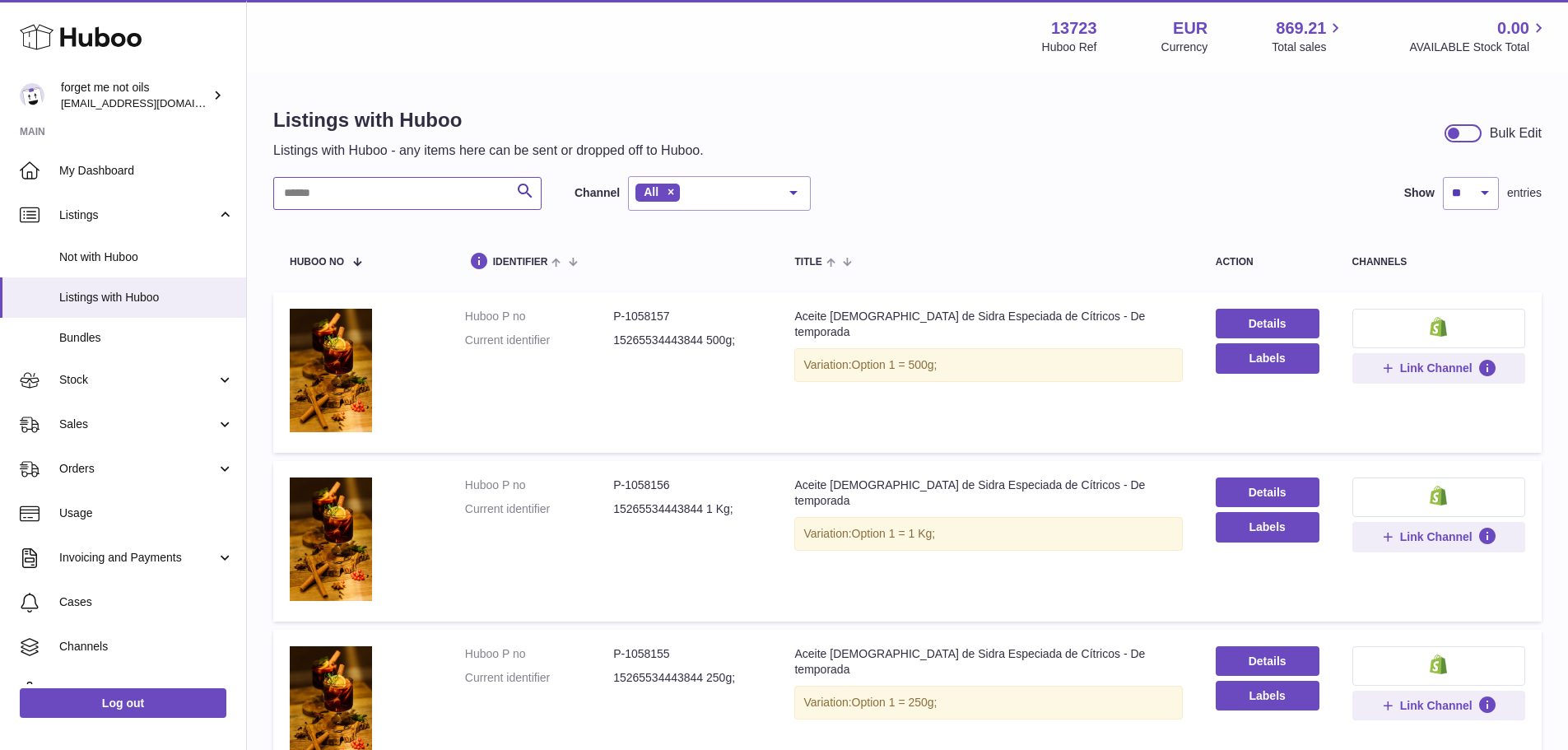
click at [362, 200] on input "text" at bounding box center [407, 193] width 269 height 33
paste input "******"
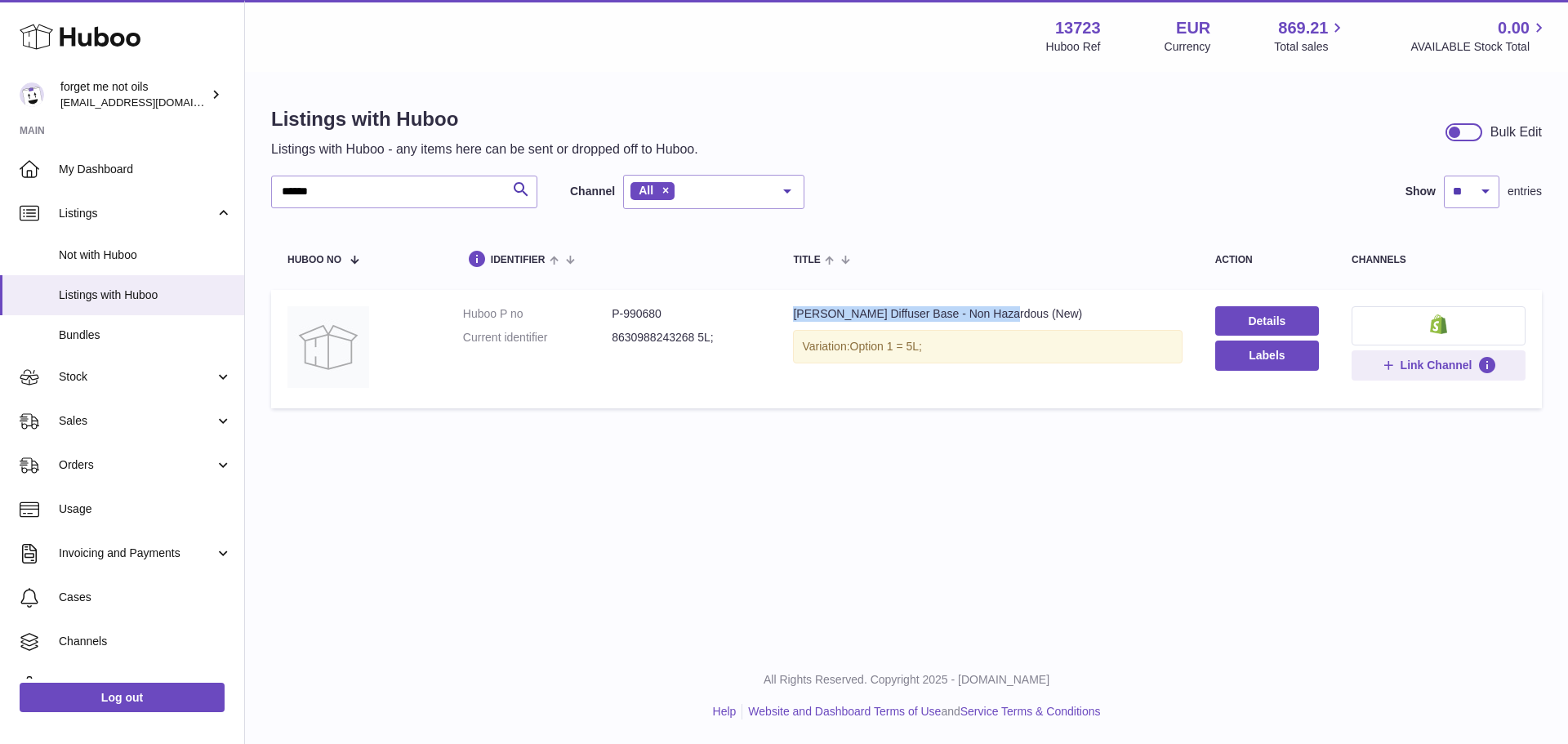
drag, startPoint x: 788, startPoint y: 312, endPoint x: 1049, endPoint y: 317, distance: 261.0
click at [1025, 313] on td "Title Reed Diffuser Base - Non Hazardous (New) Variation: Option 1 = 5L;" at bounding box center [987, 349] width 421 height 118
click at [1057, 317] on div "[PERSON_NAME] Diffuser Base - Non Hazardous (New)" at bounding box center [988, 313] width 389 height 15
drag, startPoint x: 1036, startPoint y: 315, endPoint x: 911, endPoint y: 314, distance: 125.0
click at [911, 314] on div "[PERSON_NAME] Diffuser Base - Non Hazardous (New)" at bounding box center [988, 313] width 389 height 15
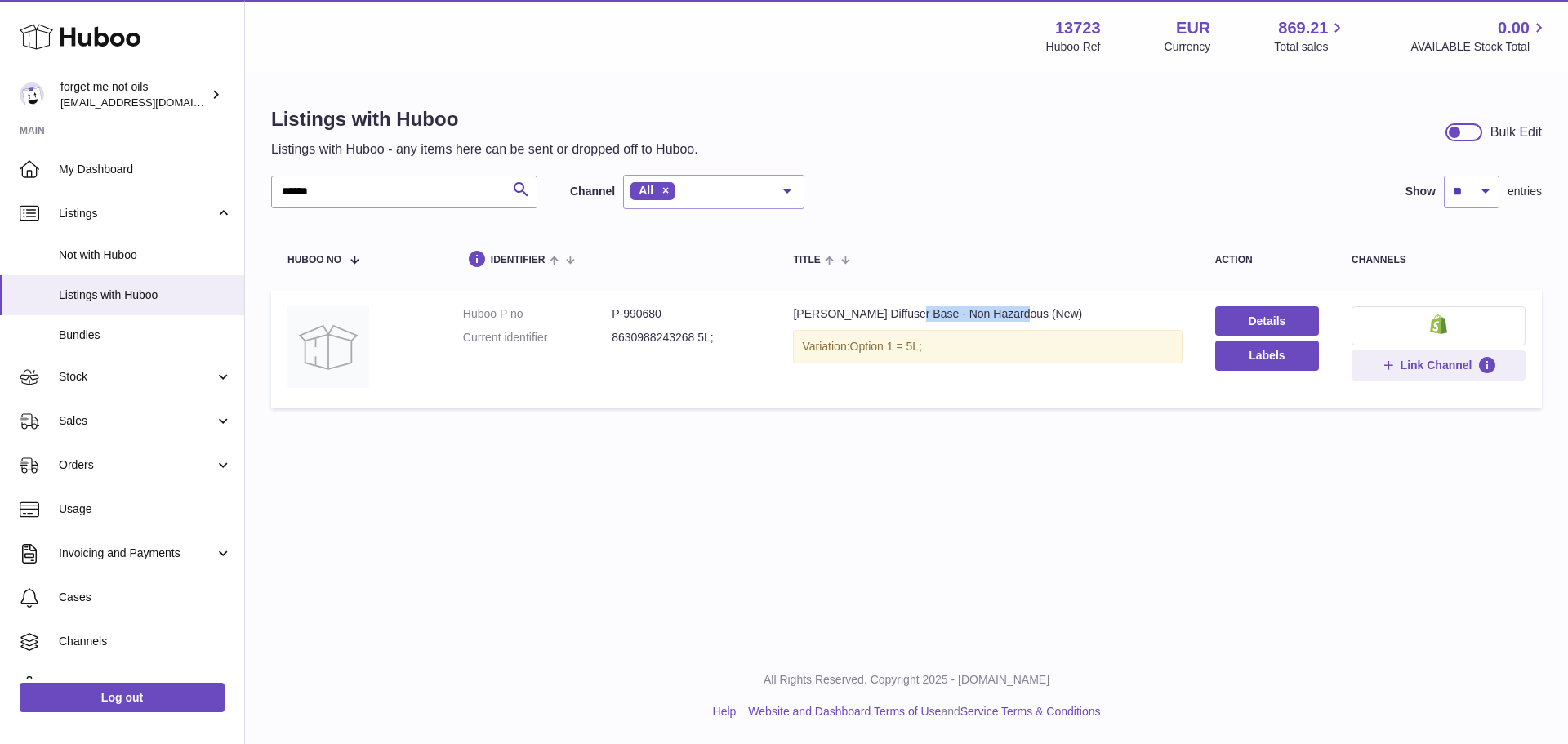
copy div "Non Hazardous (New)"
drag, startPoint x: 262, startPoint y: 185, endPoint x: 207, endPoint y: 185, distance: 55.0
click at [207, 185] on div "Huboo forget me not oils internalAdmin-13723@internal.huboo.com Main My Dashboa…" at bounding box center [784, 372] width 1568 height 744
paste input "**********"
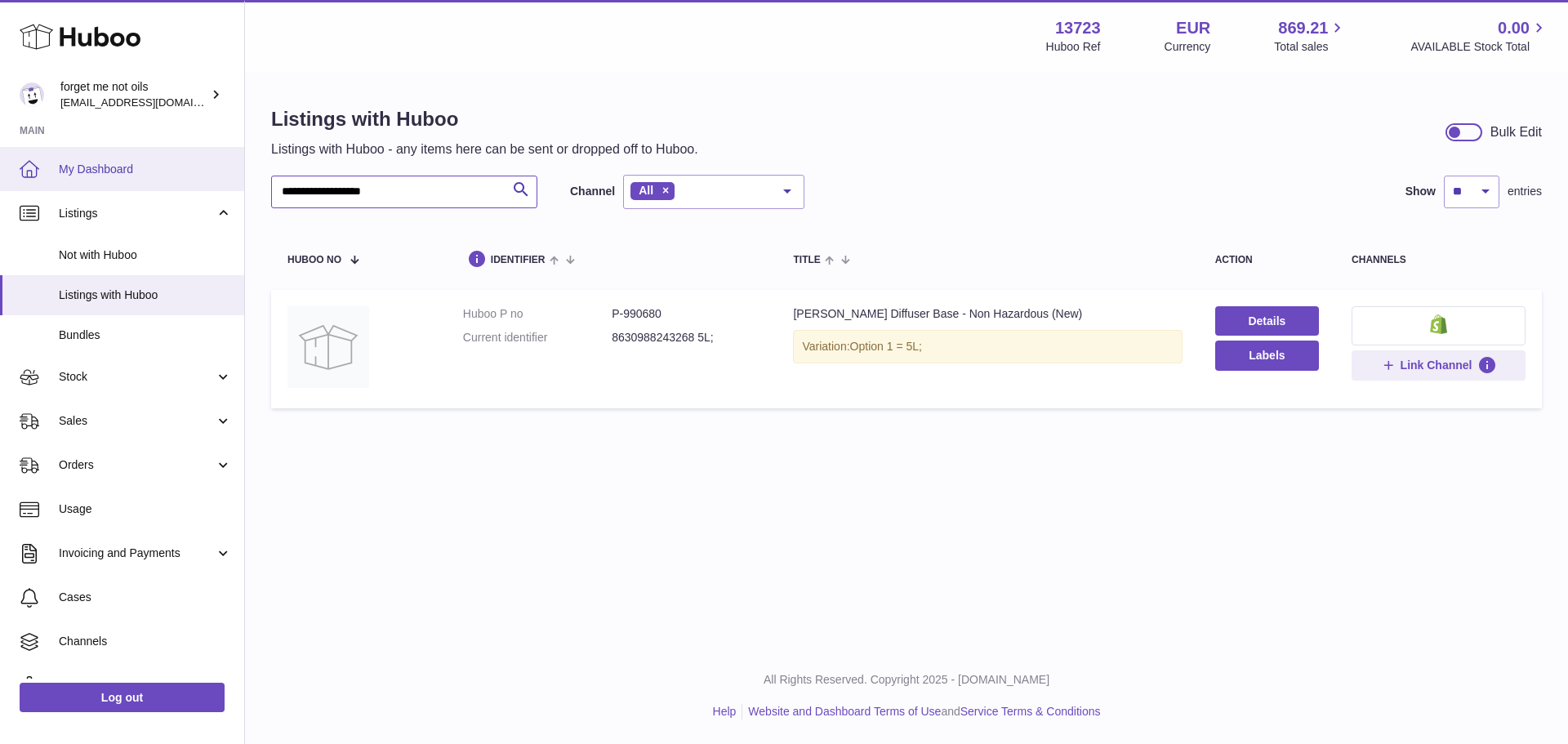
type input "**********"
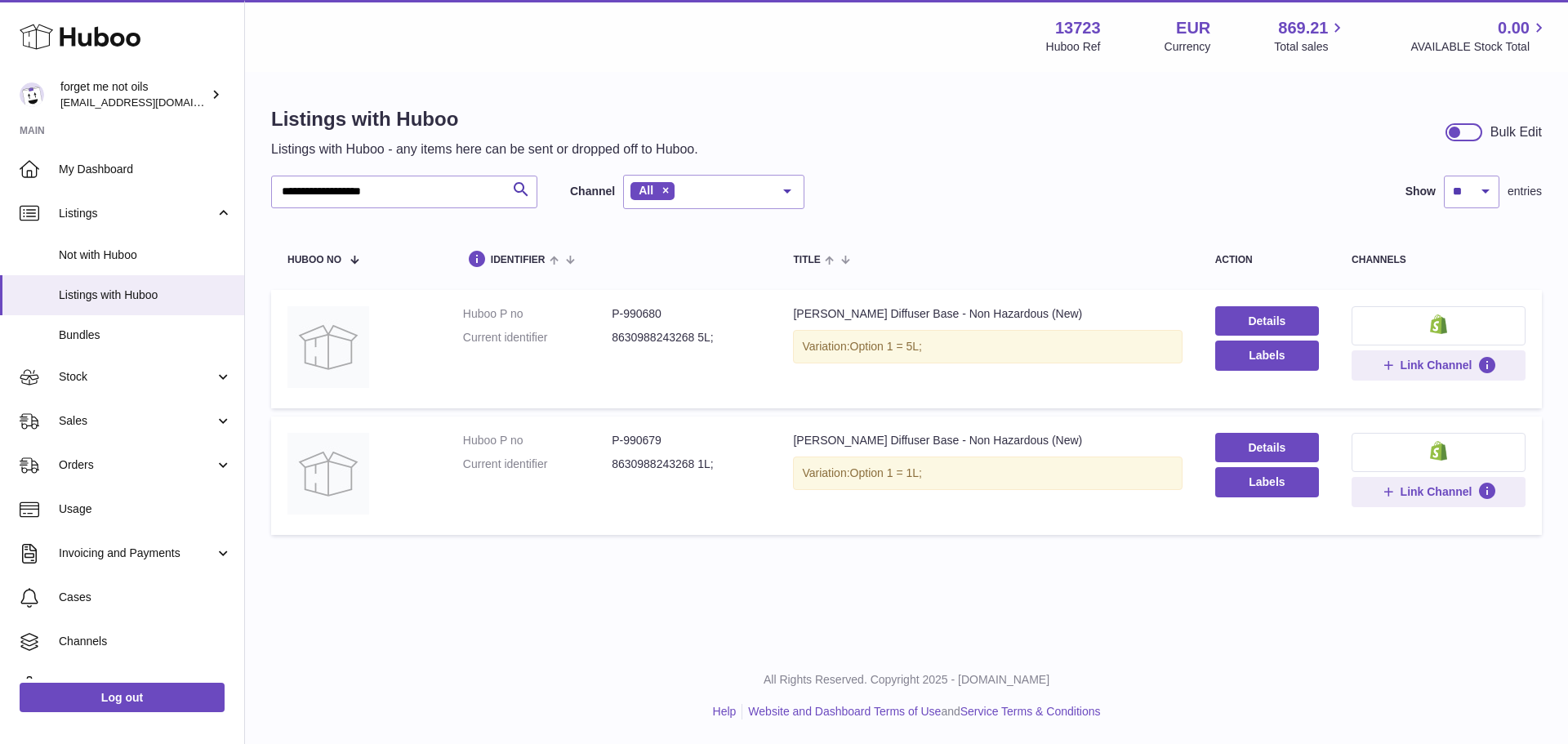
click at [654, 436] on dd "P-990679" at bounding box center [685, 440] width 149 height 15
copy dd "990679"
click at [133, 423] on span "Sales" at bounding box center [136, 421] width 156 height 15
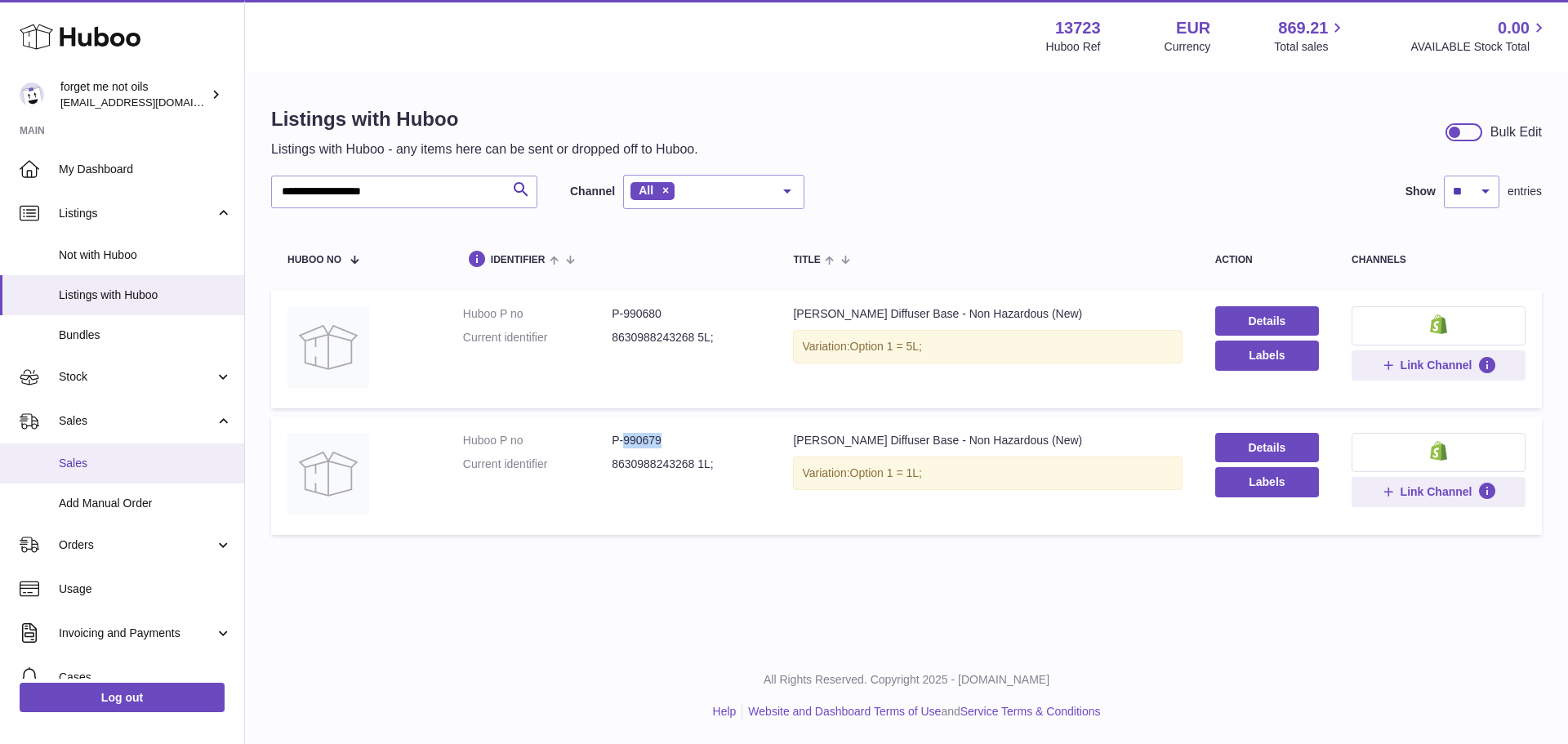
click at [135, 473] on link "Sales" at bounding box center [122, 463] width 244 height 40
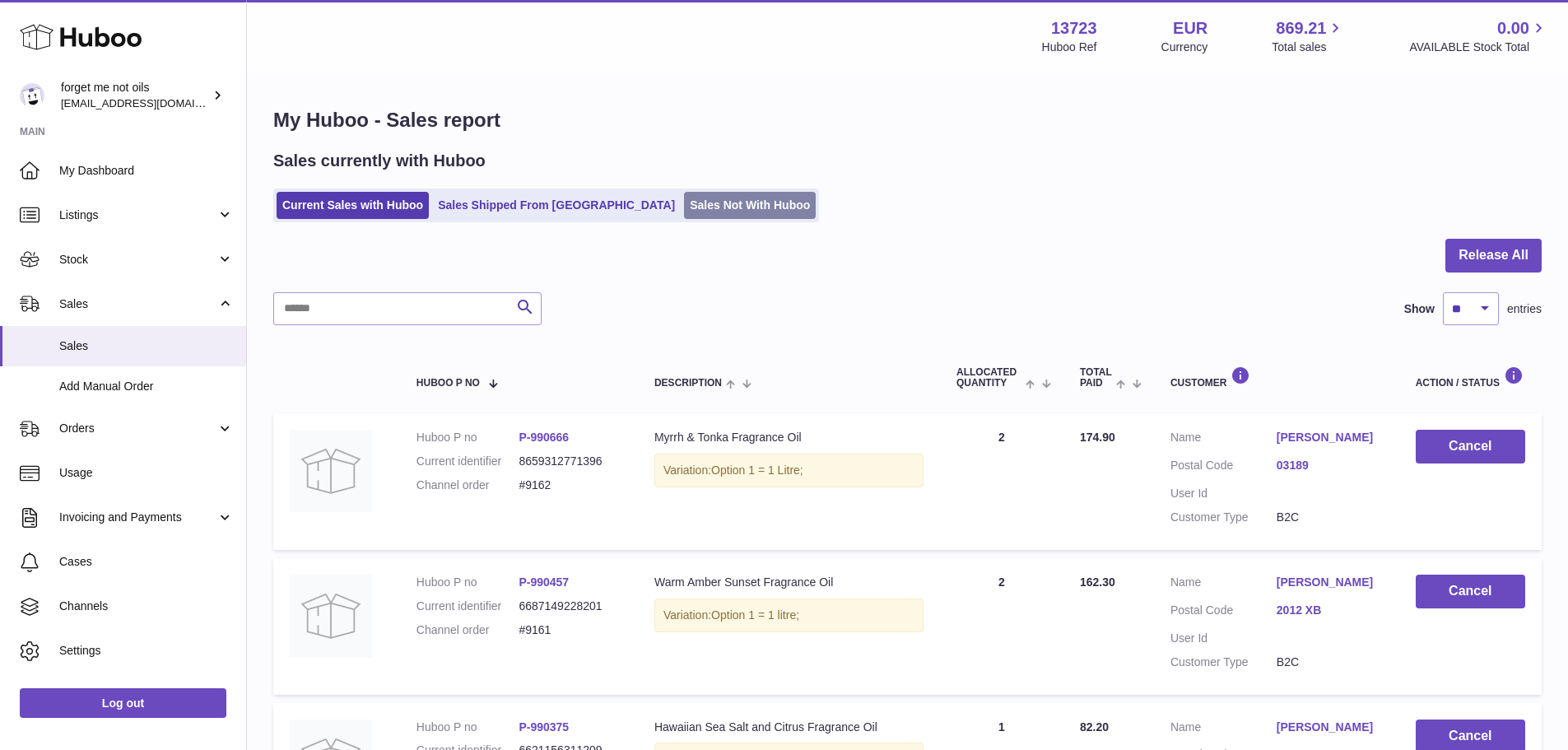
click at [687, 201] on link "Sales Not With Huboo" at bounding box center [750, 205] width 132 height 27
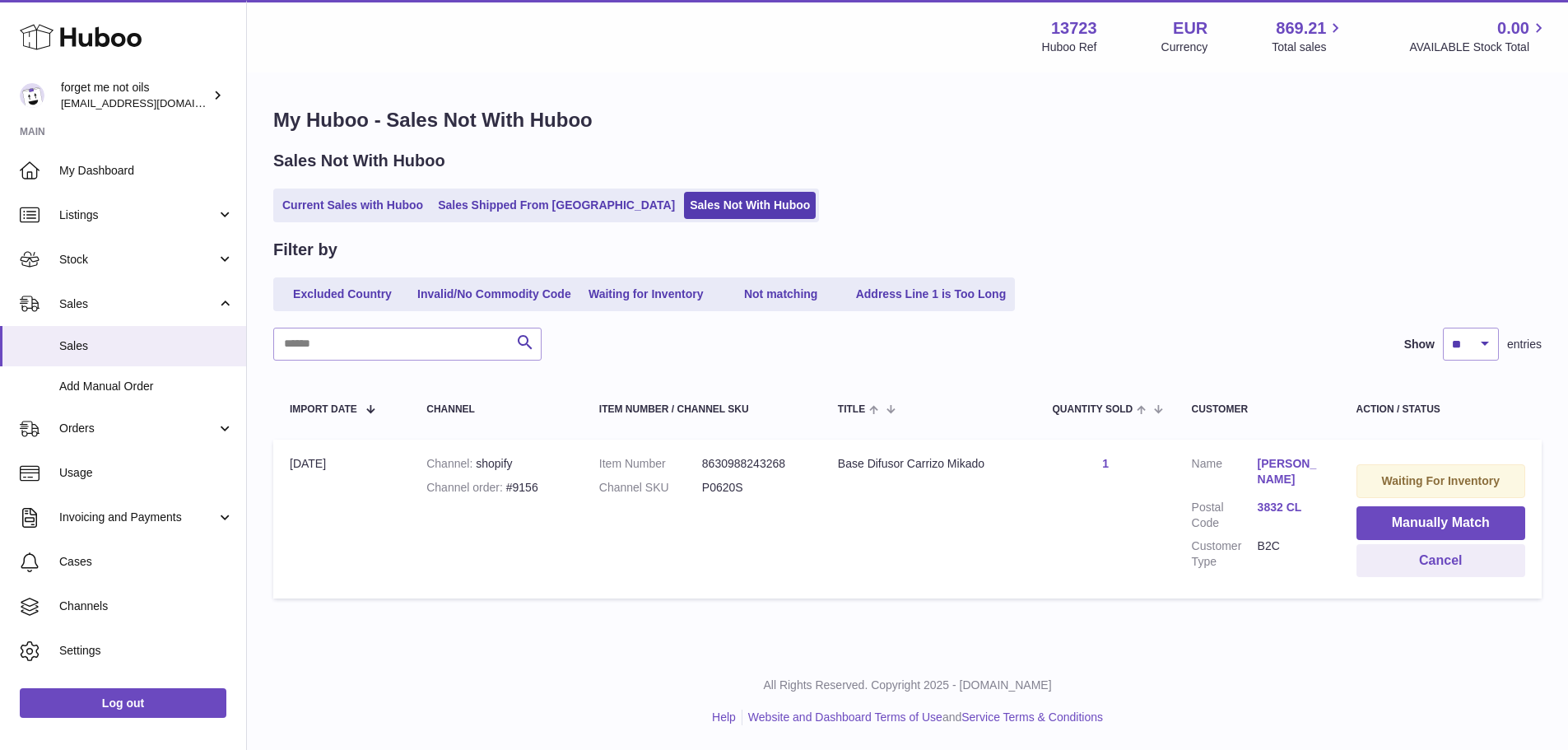
click at [1105, 463] on link "1" at bounding box center [1104, 463] width 6 height 14
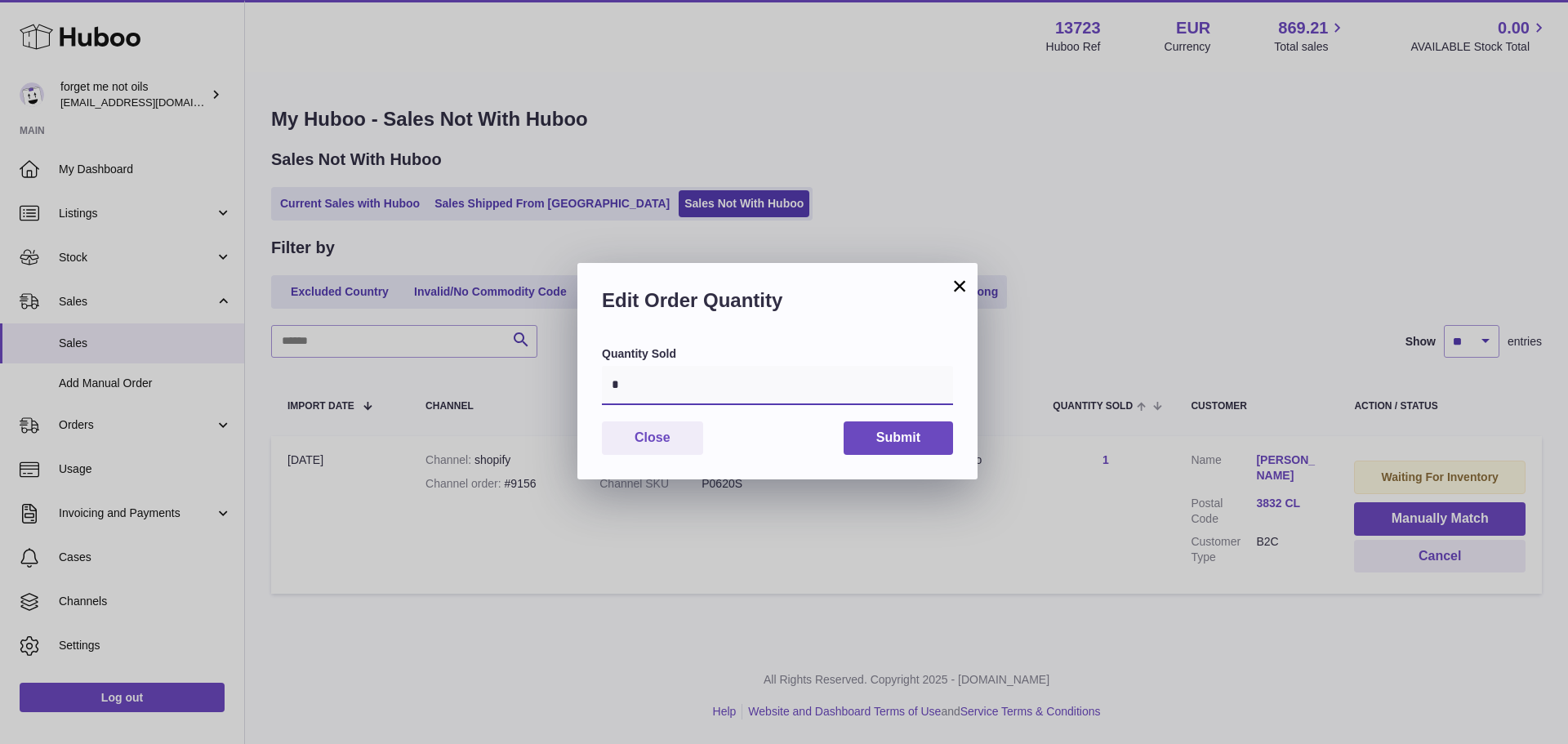
drag, startPoint x: 628, startPoint y: 386, endPoint x: 568, endPoint y: 386, distance: 60.0
click at [568, 386] on div "× Edit Order Quantity Quantity Sold * Close Submit" at bounding box center [784, 372] width 1568 height 744
type input "*"
click at [875, 437] on button "Submit" at bounding box center [899, 438] width 110 height 33
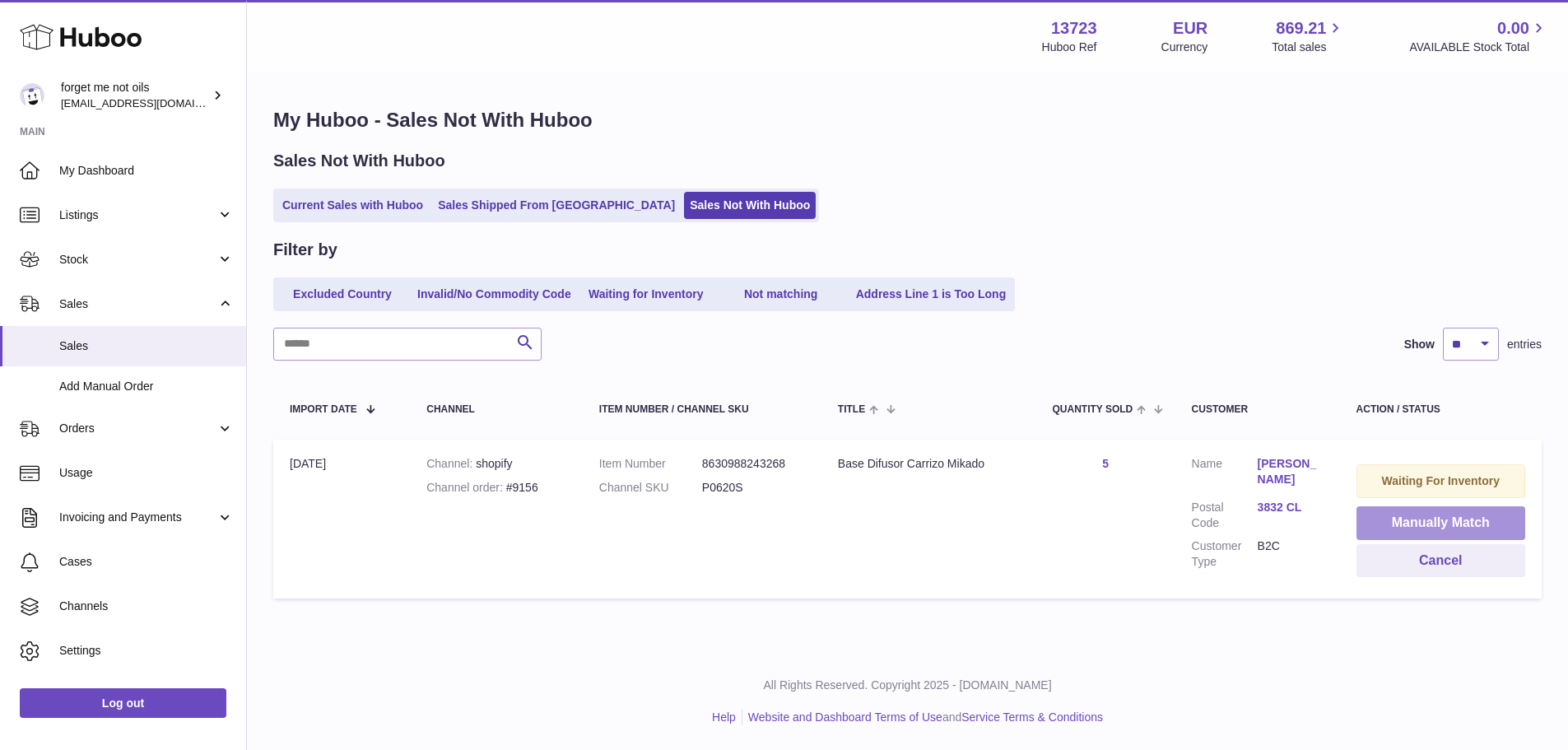
click at [1393, 518] on button "Manually Match" at bounding box center [1441, 523] width 169 height 34
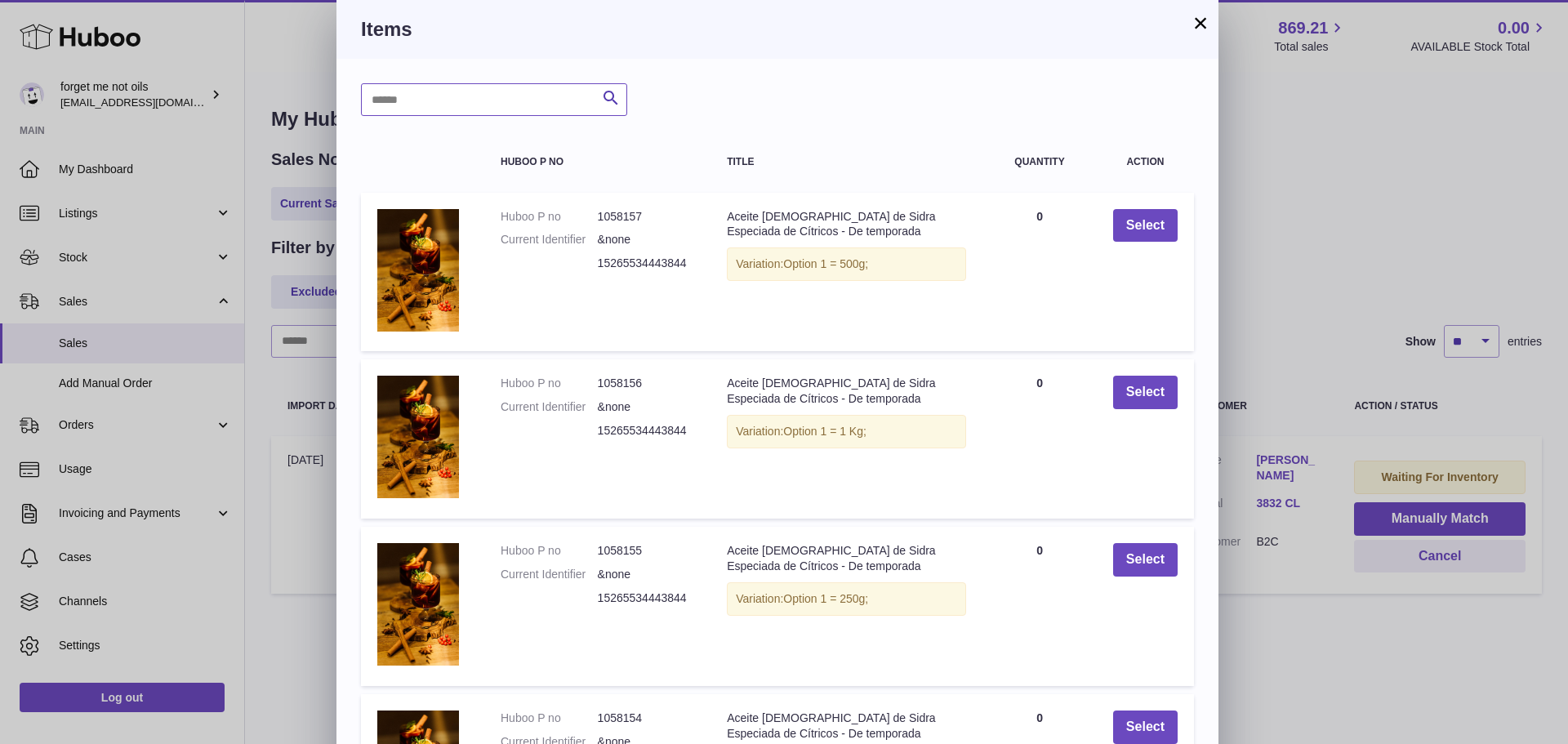
click at [478, 114] on input "text" at bounding box center [494, 100] width 267 height 32
paste input "******"
type input "******"
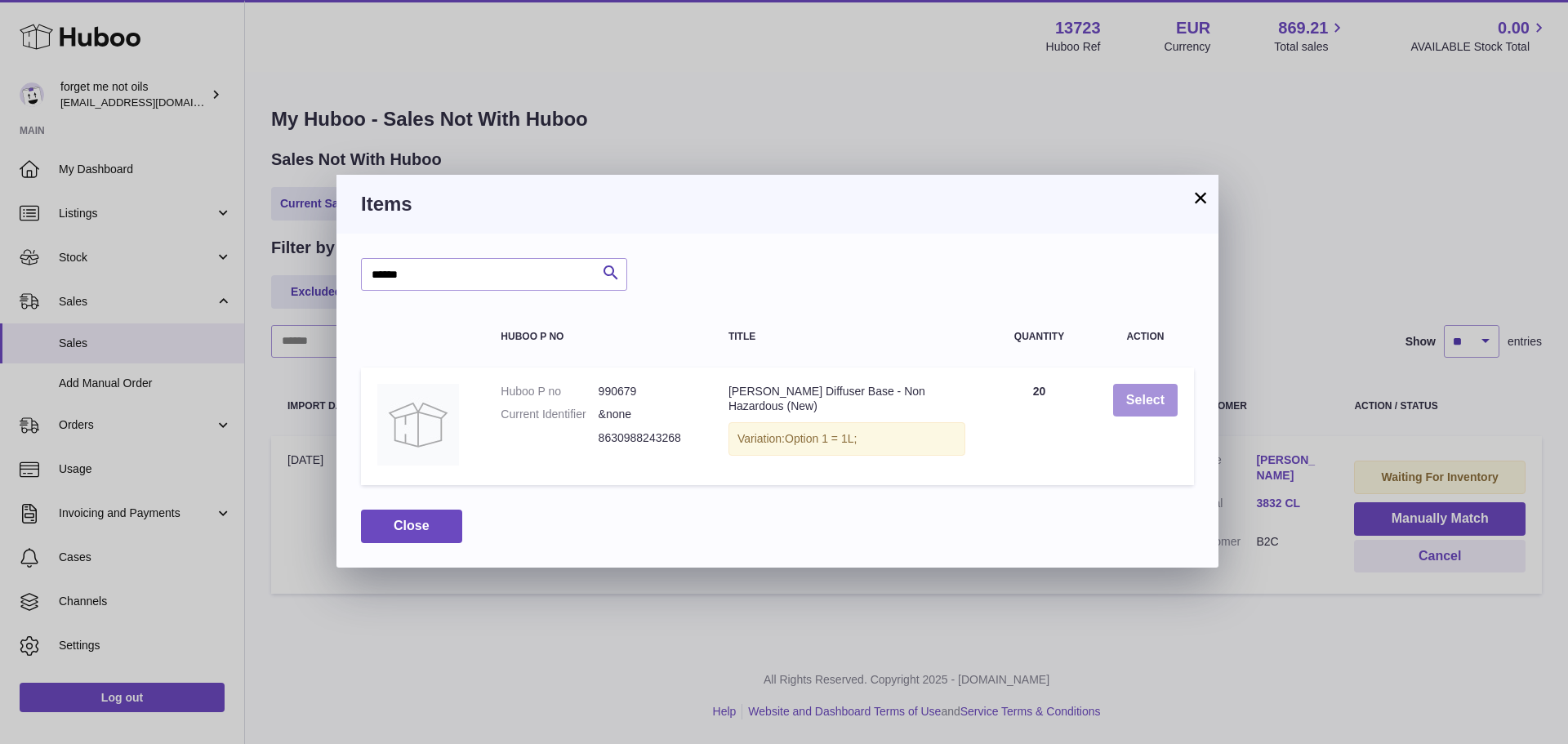
click at [1146, 395] on button "Select" at bounding box center [1146, 400] width 65 height 33
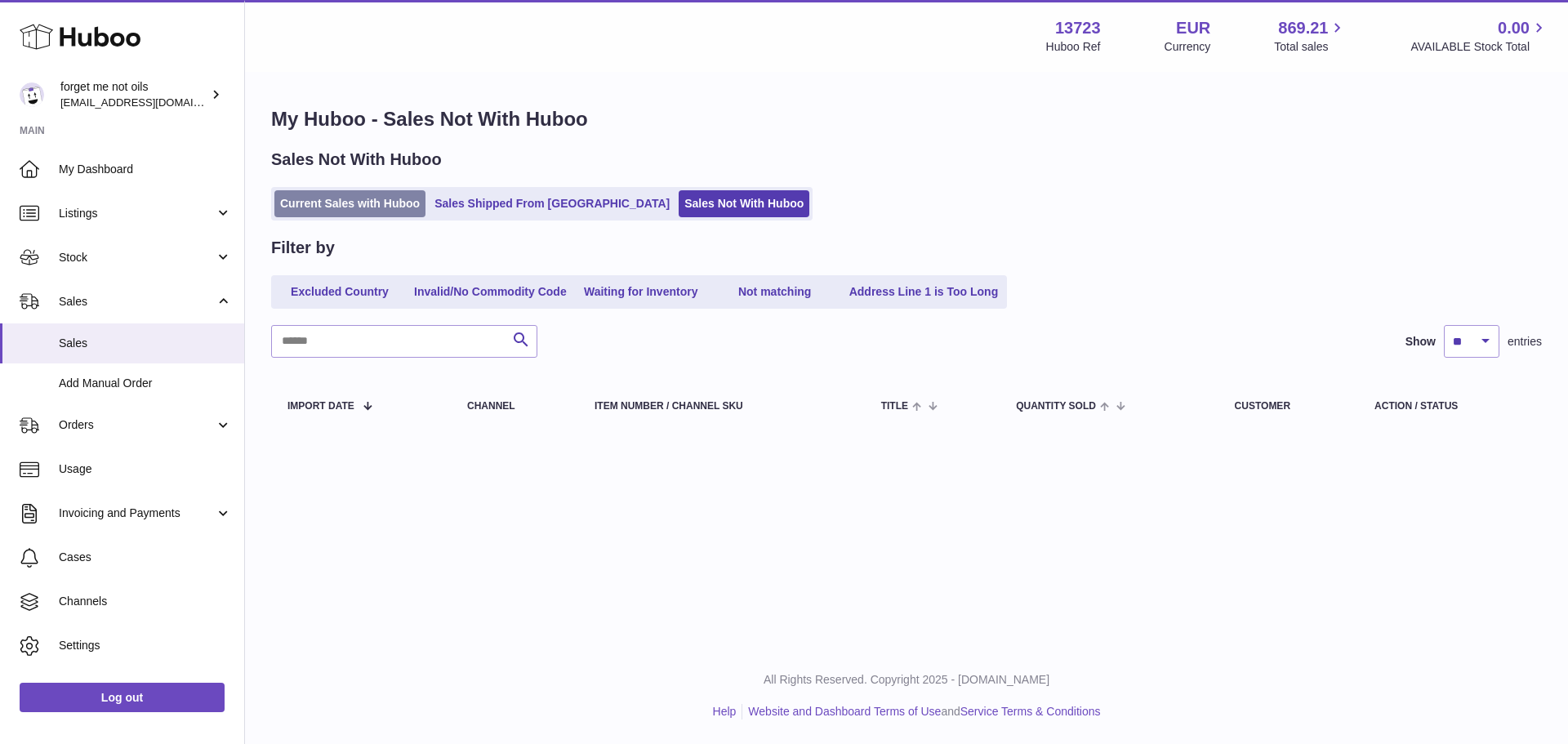
click at [389, 195] on link "Current Sales with Huboo" at bounding box center [350, 204] width 151 height 27
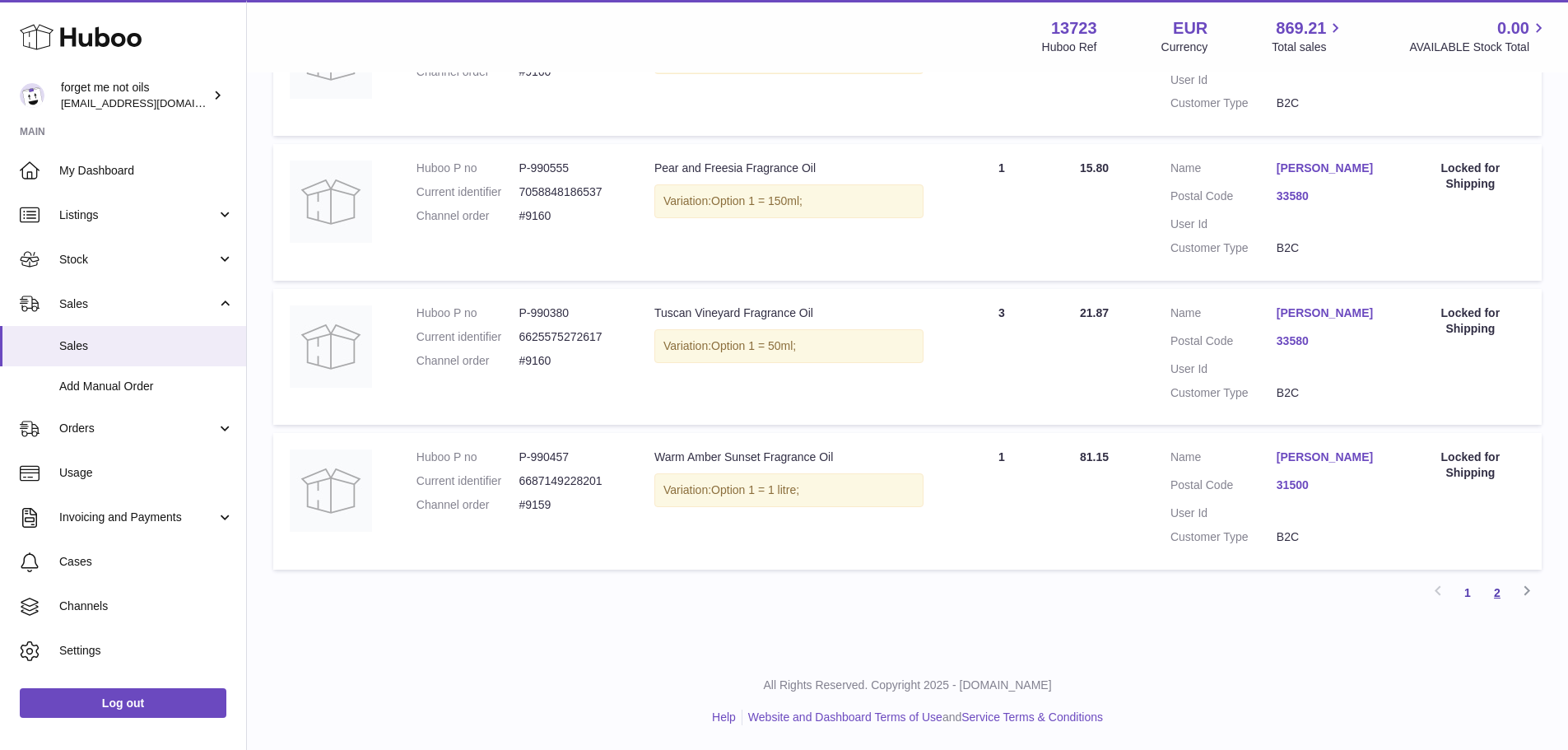
click at [1498, 604] on link "2" at bounding box center [1496, 593] width 30 height 30
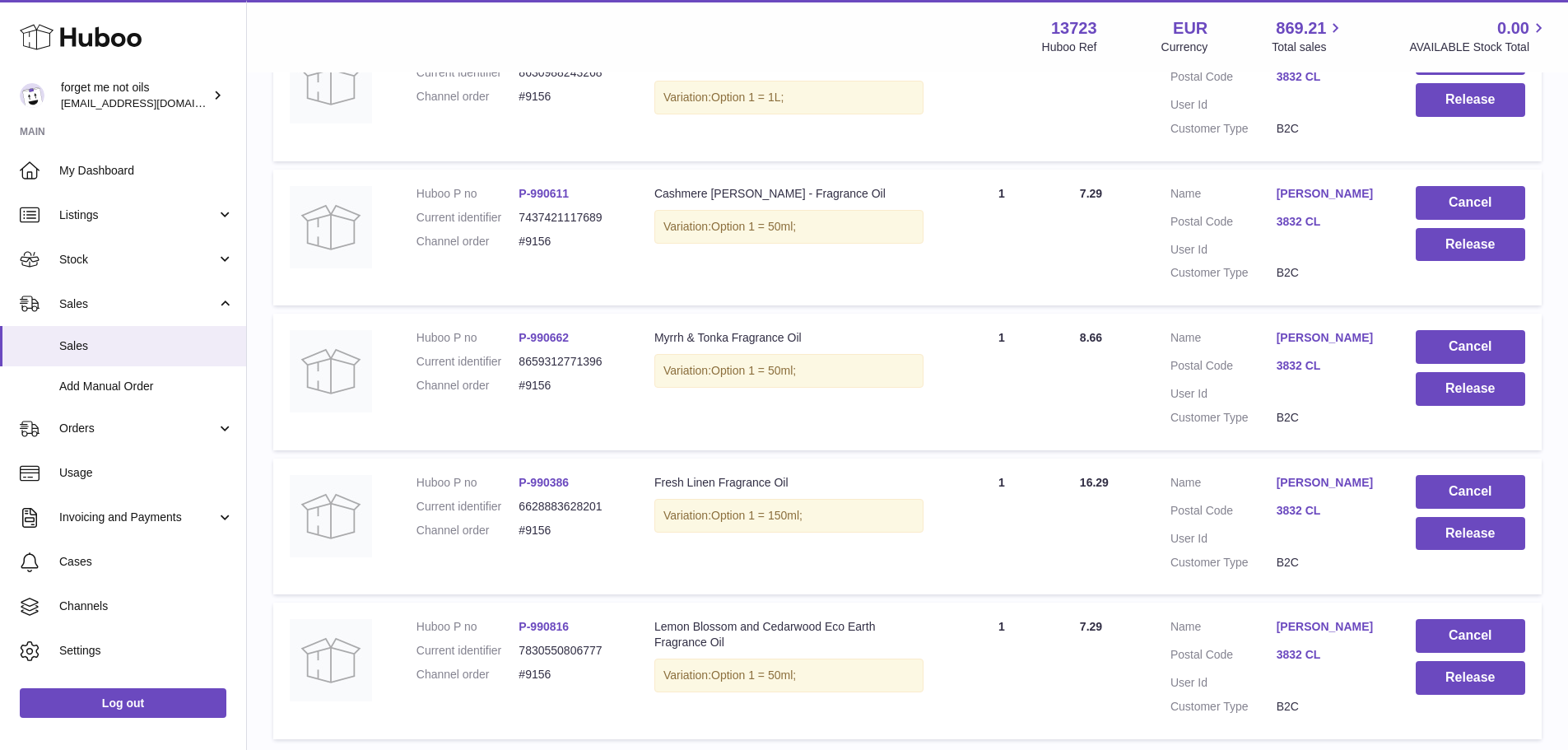
scroll to position [1030, 0]
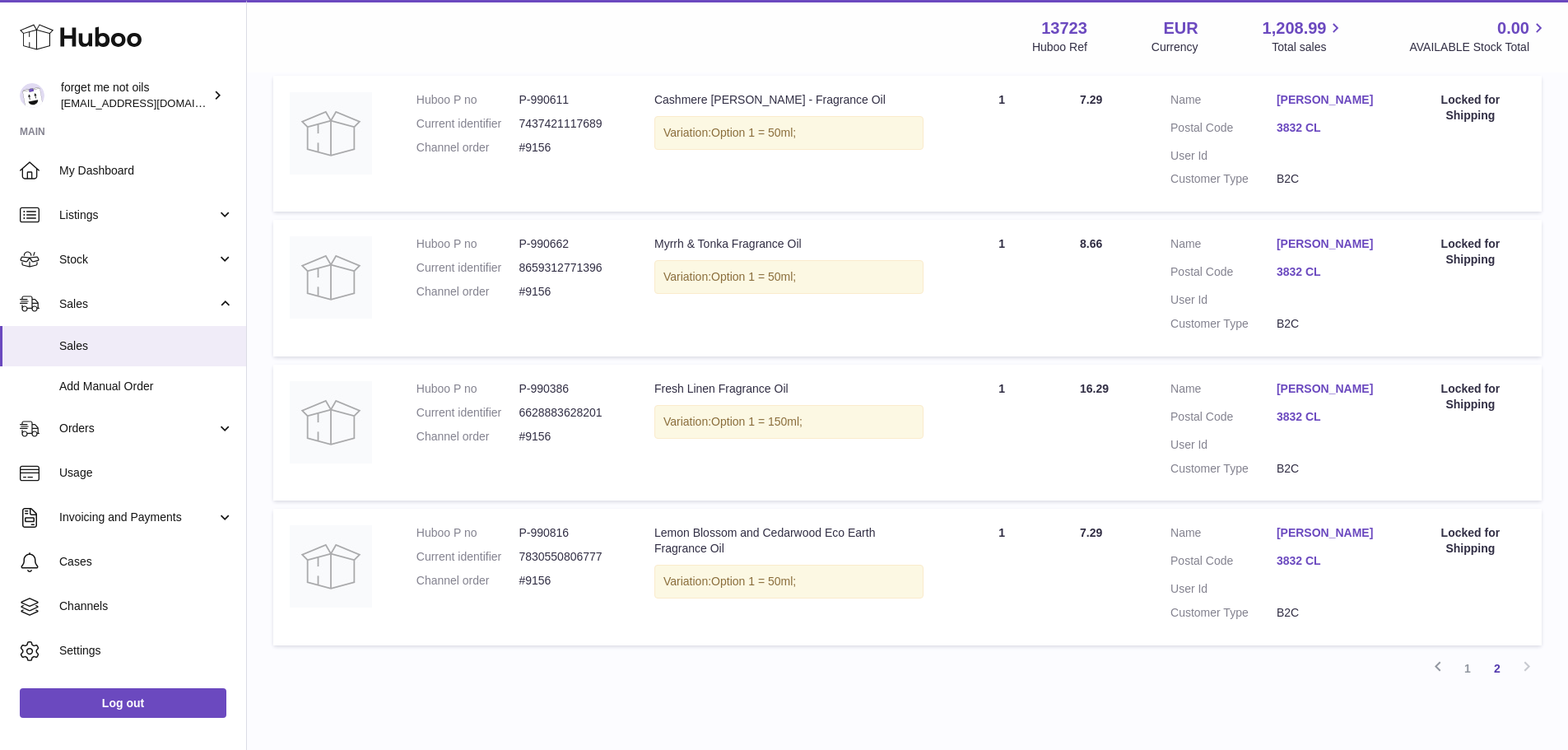
scroll to position [1358, 0]
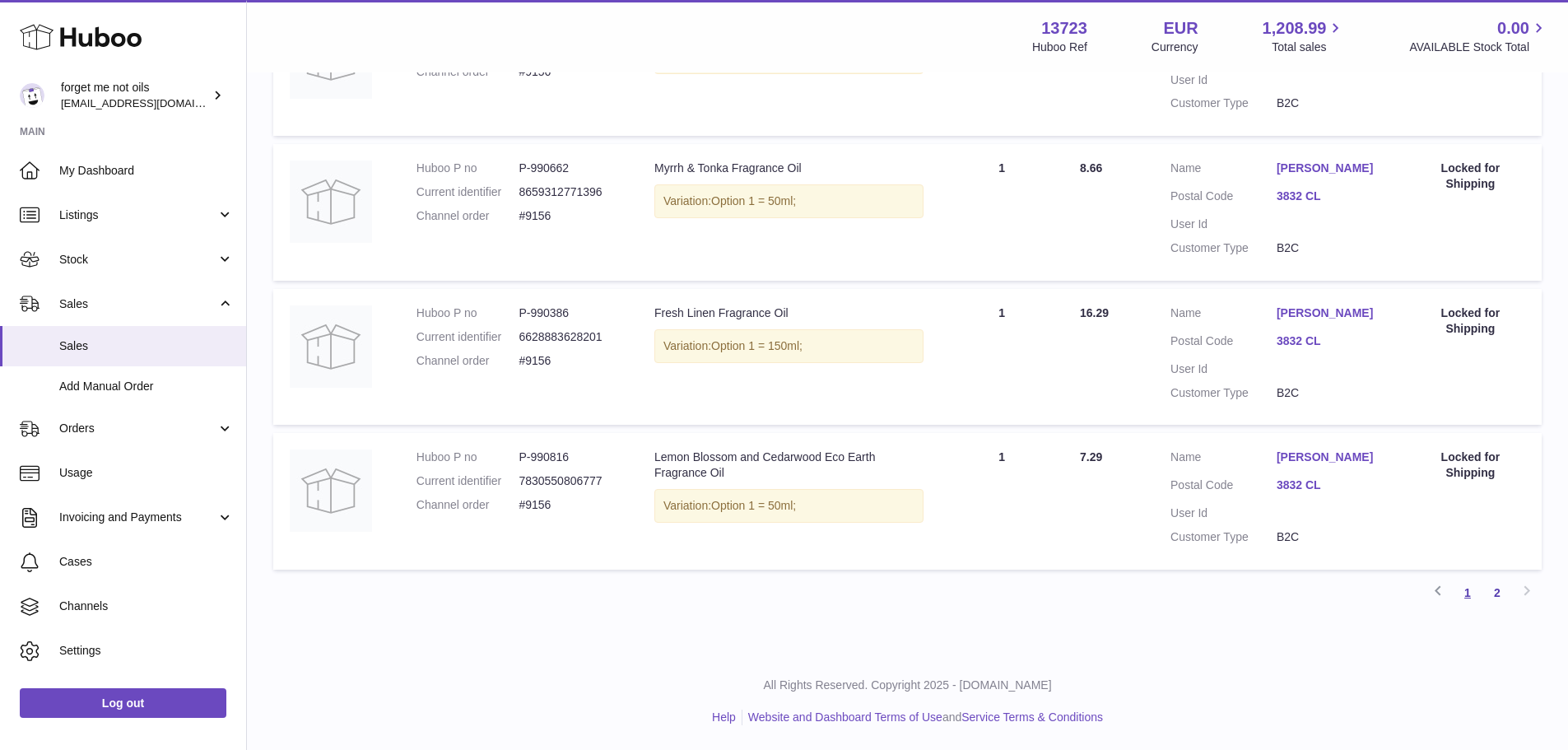
click at [1468, 595] on link "1" at bounding box center [1467, 593] width 30 height 30
